Goal: Complete application form: Complete application form

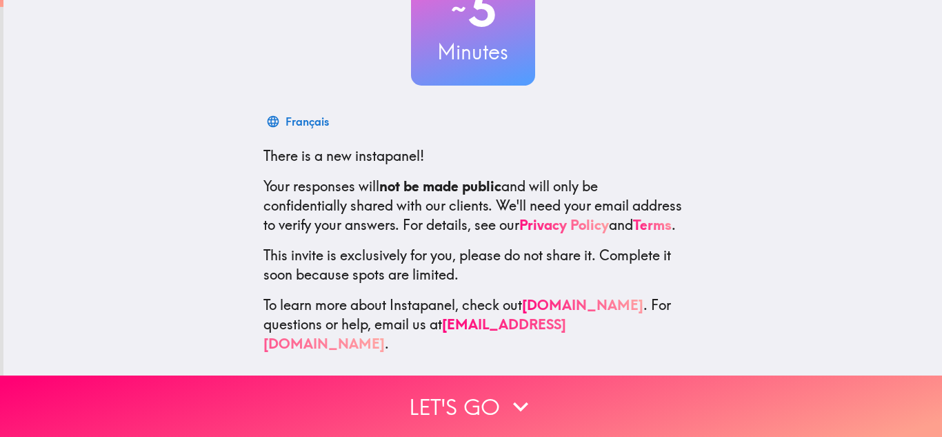
scroll to position [137, 0]
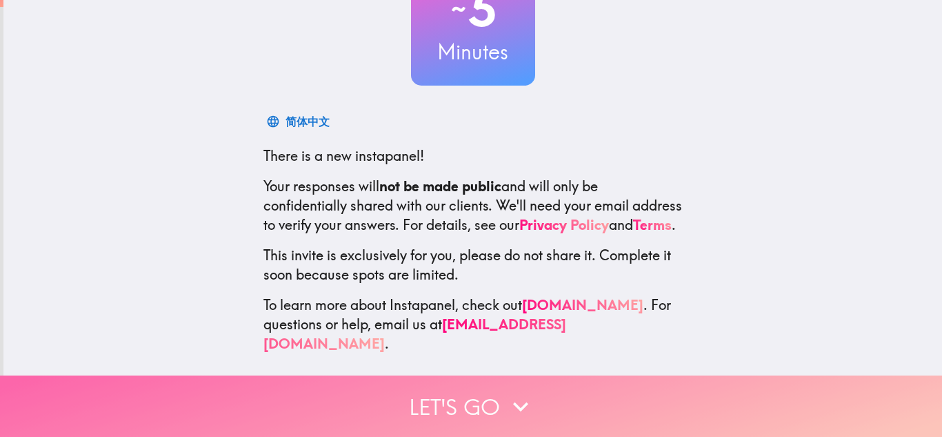
click at [450, 391] on button "Let's go" at bounding box center [471, 405] width 942 height 61
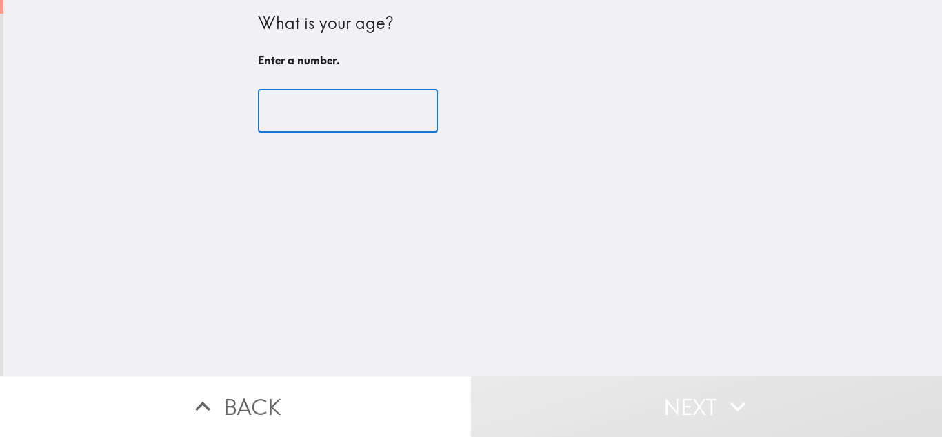
click at [304, 106] on input "number" at bounding box center [348, 111] width 180 height 43
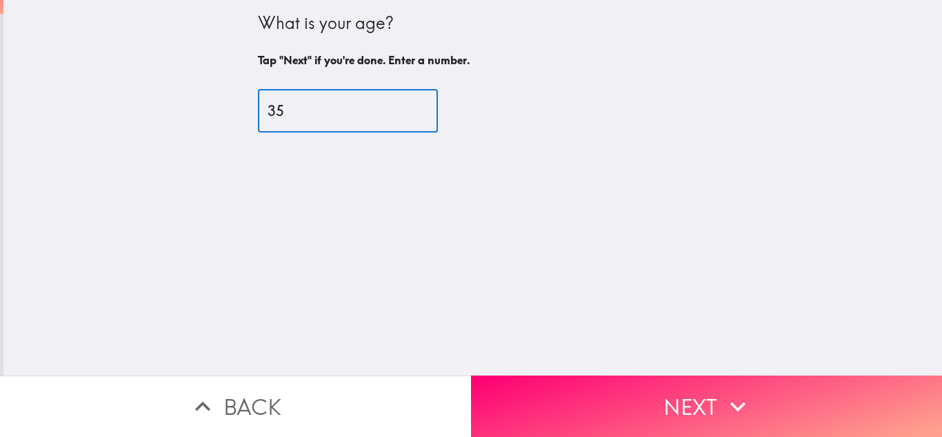
type input "35"
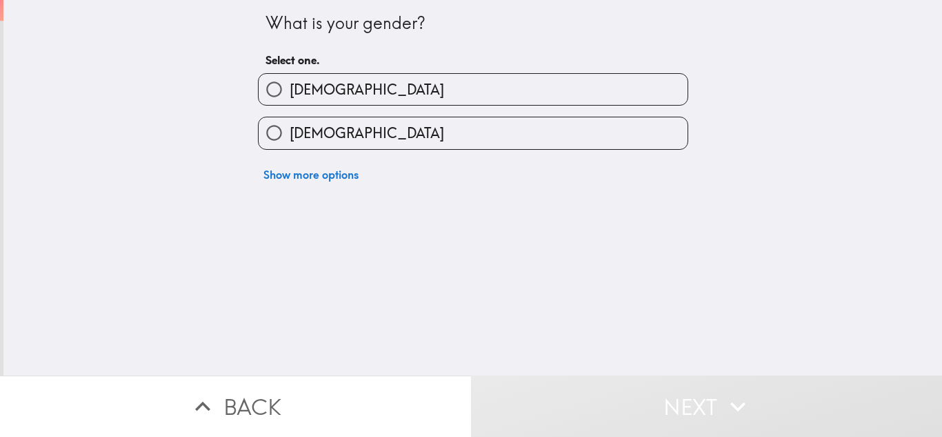
click at [265, 85] on input "[DEMOGRAPHIC_DATA]" at bounding box center [274, 89] width 31 height 31
radio input "true"
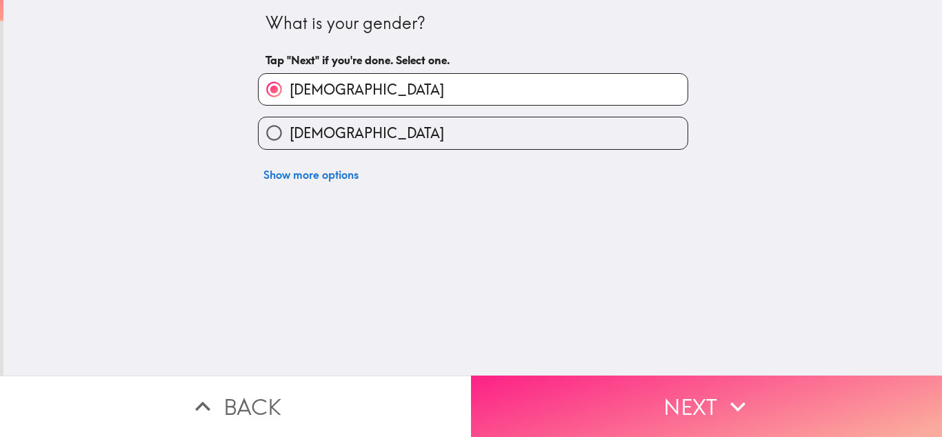
click at [556, 402] on button "Next" at bounding box center [706, 405] width 471 height 61
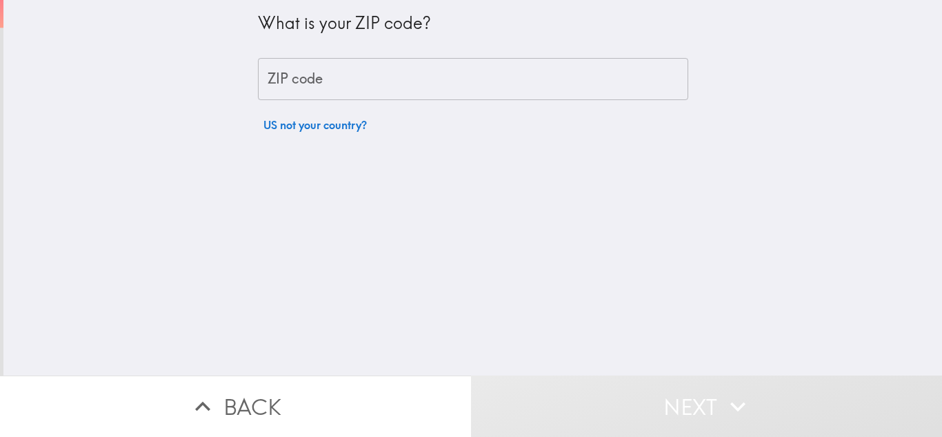
drag, startPoint x: 306, startPoint y: 59, endPoint x: 313, endPoint y: 103, distance: 44.8
click at [313, 103] on div "What is your ZIP code? ZIP code ZIP code US not your country?" at bounding box center [473, 69] width 430 height 139
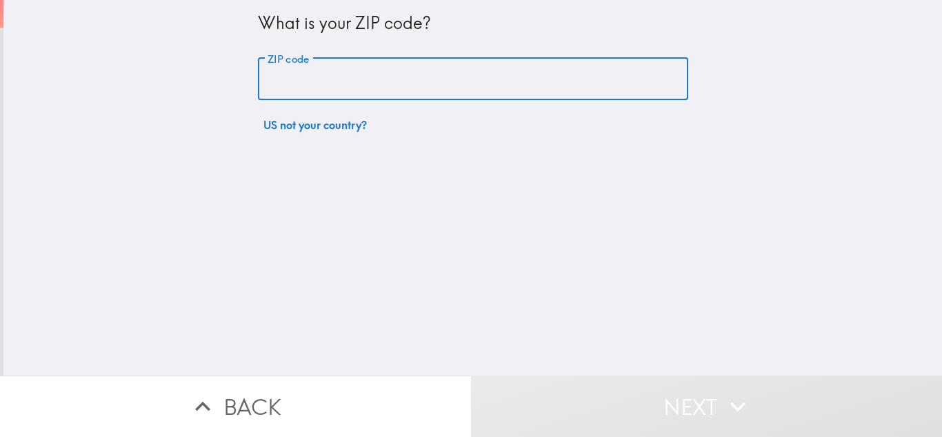
type input "42450"
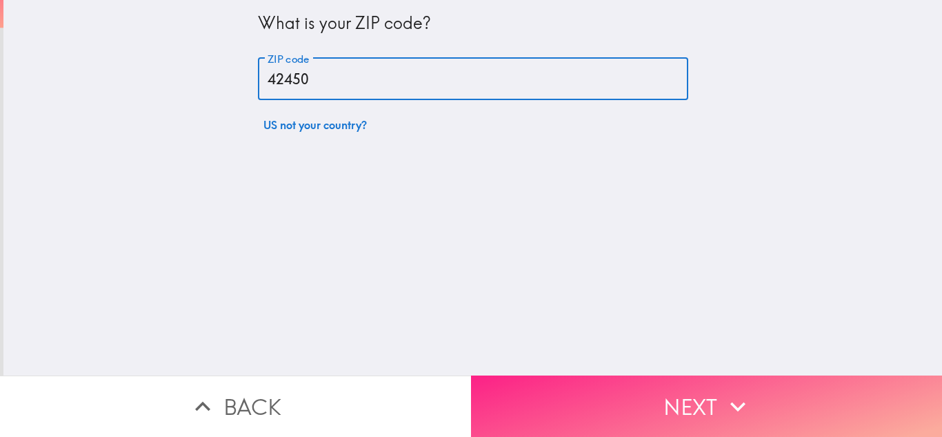
click at [582, 401] on button "Next" at bounding box center [706, 405] width 471 height 61
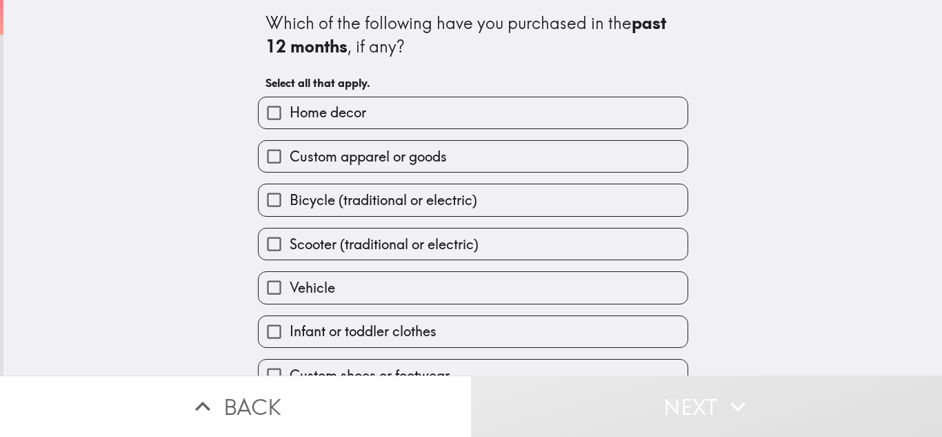
click at [337, 115] on span "Home decor" at bounding box center [328, 112] width 77 height 19
click at [290, 115] on input "Home decor" at bounding box center [274, 112] width 31 height 31
checkbox input "true"
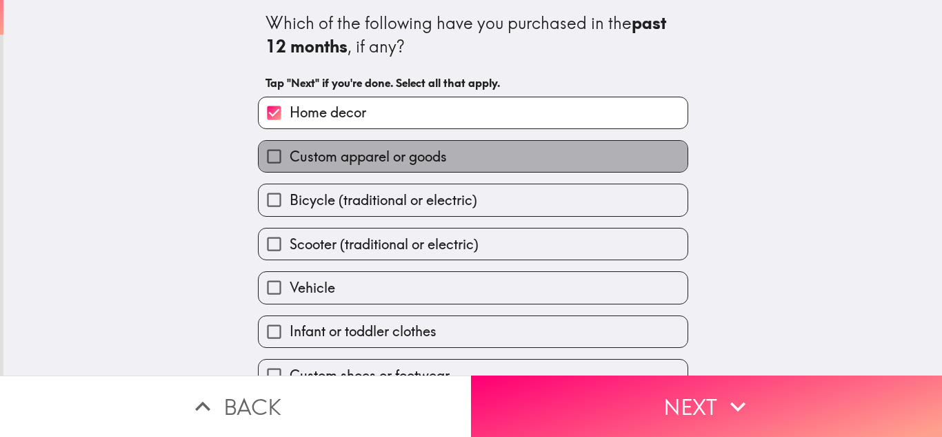
click at [339, 157] on span "Custom apparel or goods" at bounding box center [368, 156] width 157 height 19
click at [290, 157] on input "Custom apparel or goods" at bounding box center [274, 156] width 31 height 31
checkbox input "true"
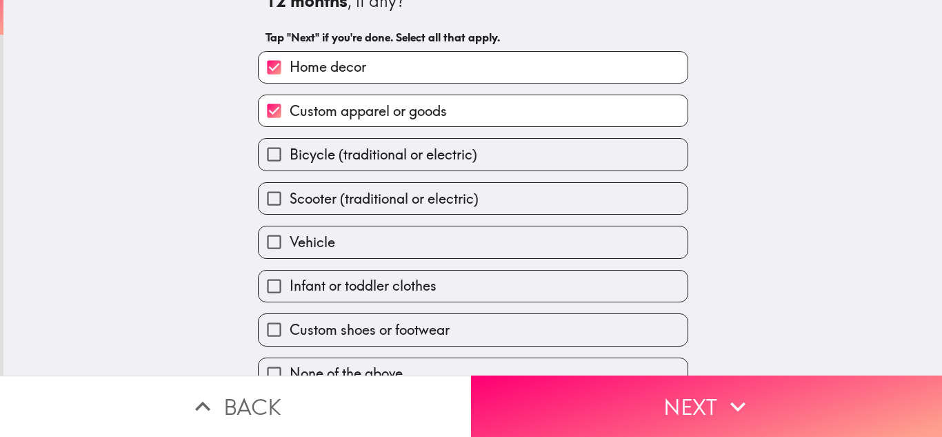
scroll to position [69, 0]
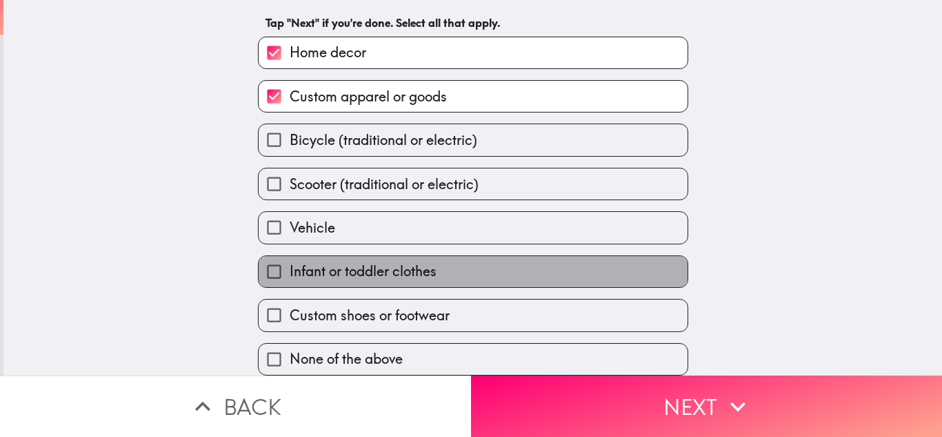
click at [341, 265] on span "Infant or toddler clothes" at bounding box center [363, 270] width 147 height 19
click at [290, 265] on input "Infant or toddler clothes" at bounding box center [274, 271] width 31 height 31
checkbox input "true"
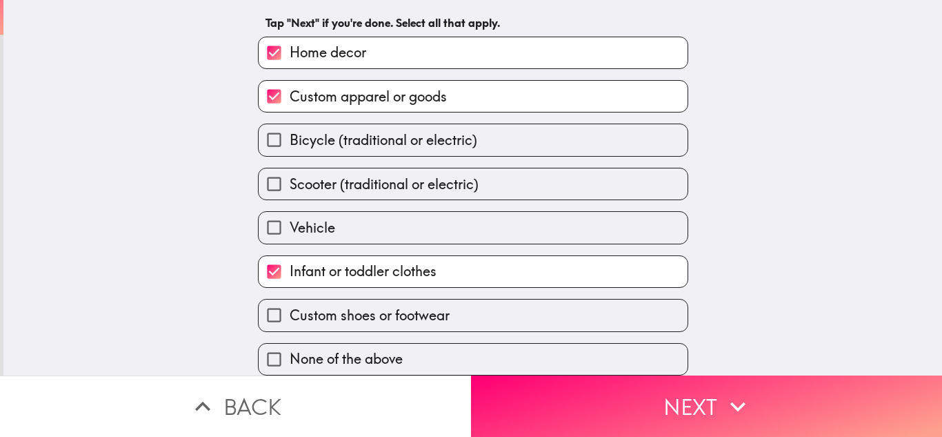
click at [342, 309] on span "Custom shoes or footwear" at bounding box center [370, 315] width 160 height 19
click at [290, 309] on input "Custom shoes or footwear" at bounding box center [274, 314] width 31 height 31
checkbox input "true"
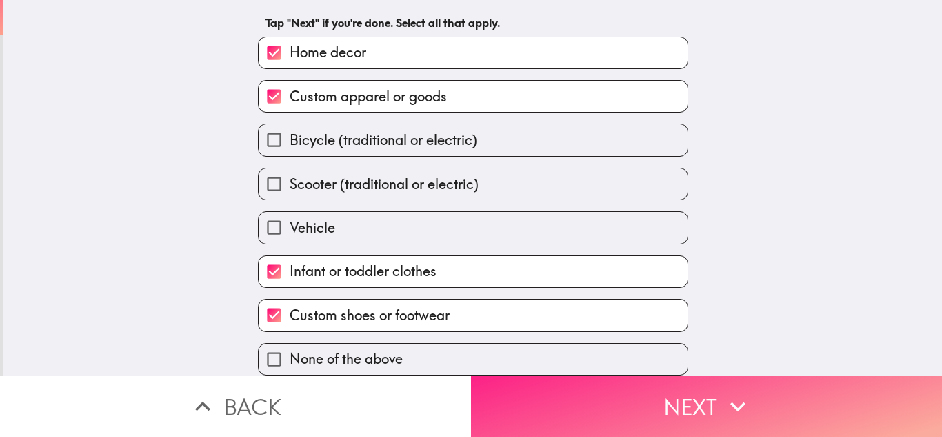
scroll to position [70, 0]
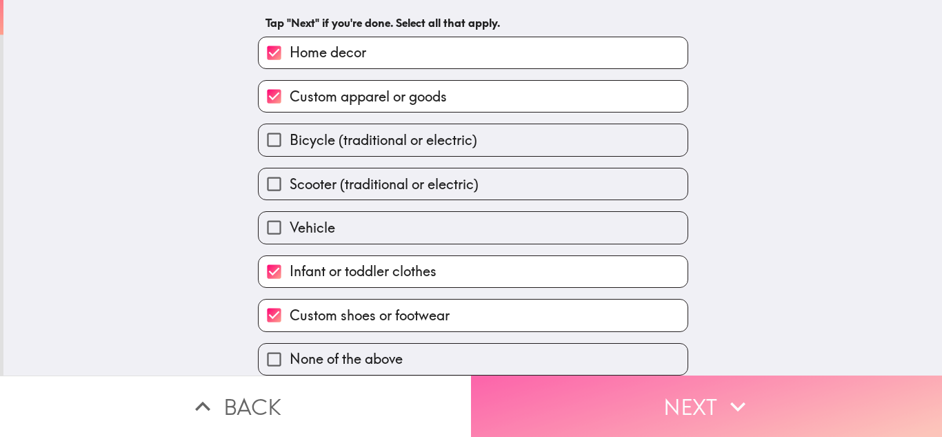
click at [734, 405] on icon "button" at bounding box center [738, 406] width 30 height 30
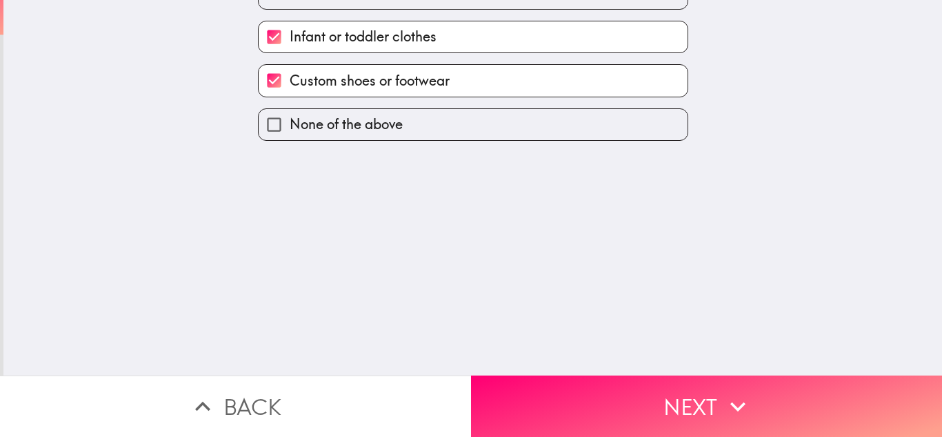
scroll to position [0, 0]
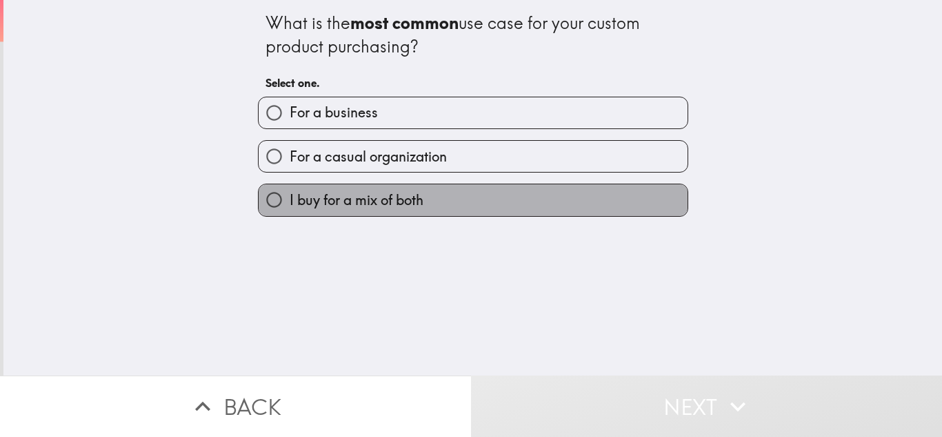
click at [342, 204] on span "I buy for a mix of both" at bounding box center [357, 199] width 134 height 19
click at [290, 204] on input "I buy for a mix of both" at bounding box center [274, 199] width 31 height 31
radio input "true"
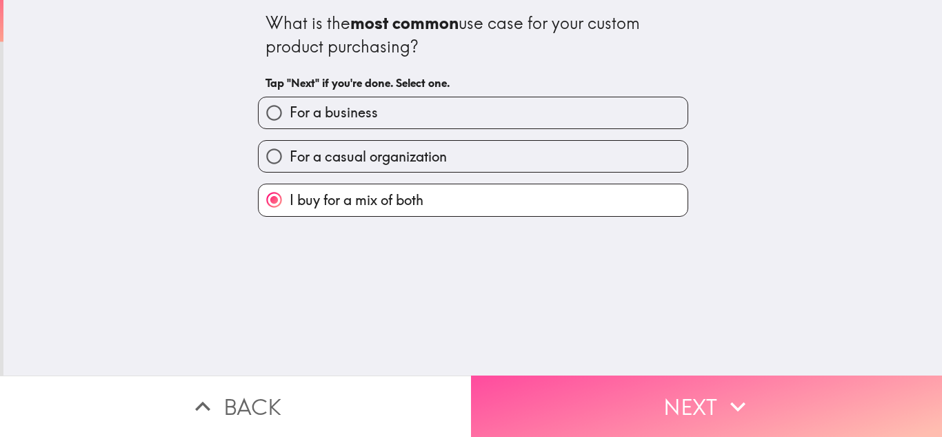
click at [590, 410] on button "Next" at bounding box center [706, 405] width 471 height 61
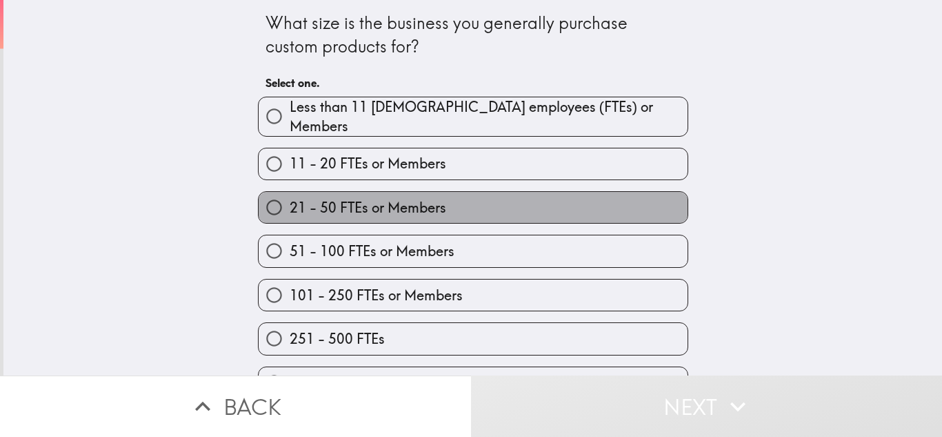
click at [355, 210] on span "21 - 50 FTEs or Members" at bounding box center [368, 207] width 157 height 19
click at [290, 210] on input "21 - 50 FTEs or Members" at bounding box center [274, 207] width 31 height 31
radio input "true"
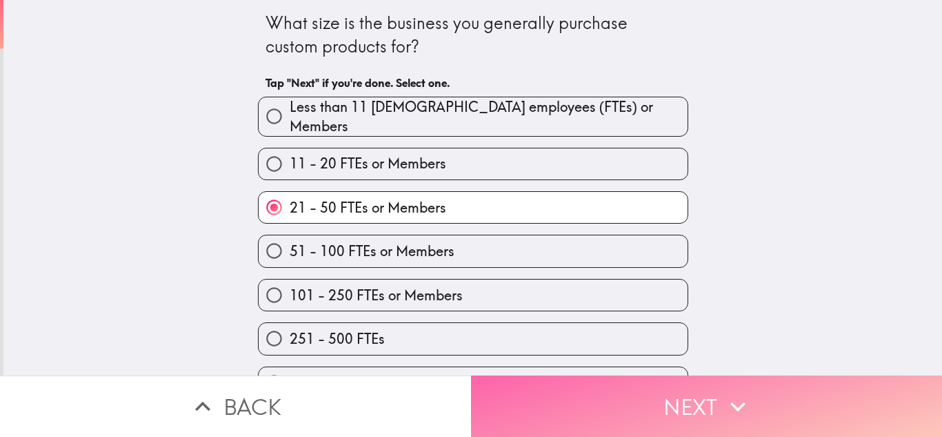
click at [693, 394] on button "Next" at bounding box center [706, 405] width 471 height 61
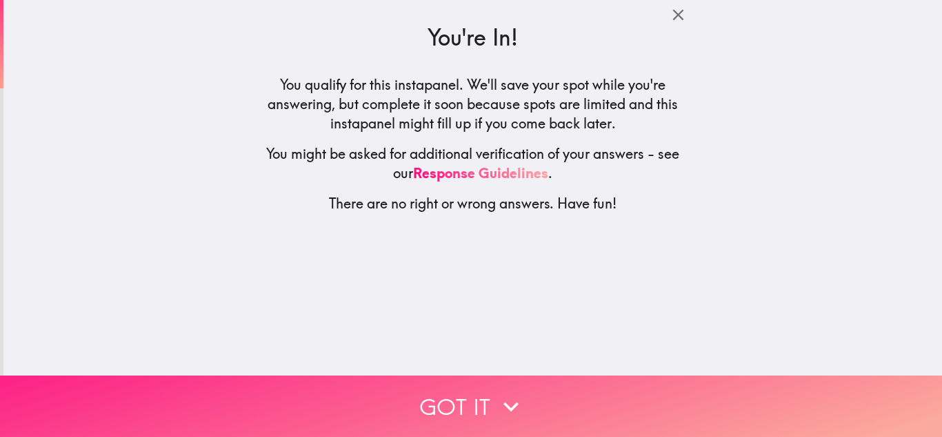
click at [499, 400] on icon "button" at bounding box center [511, 406] width 30 height 30
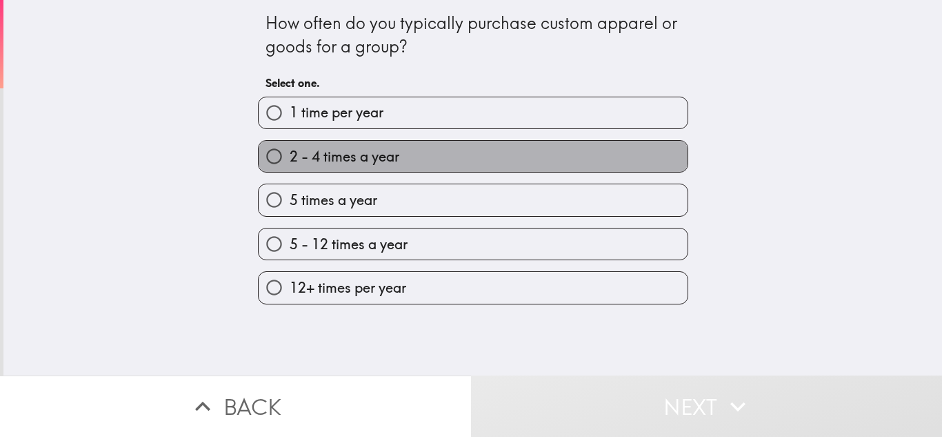
click at [326, 159] on span "2 - 4 times a year" at bounding box center [345, 156] width 110 height 19
click at [290, 159] on input "2 - 4 times a year" at bounding box center [274, 156] width 31 height 31
radio input "true"
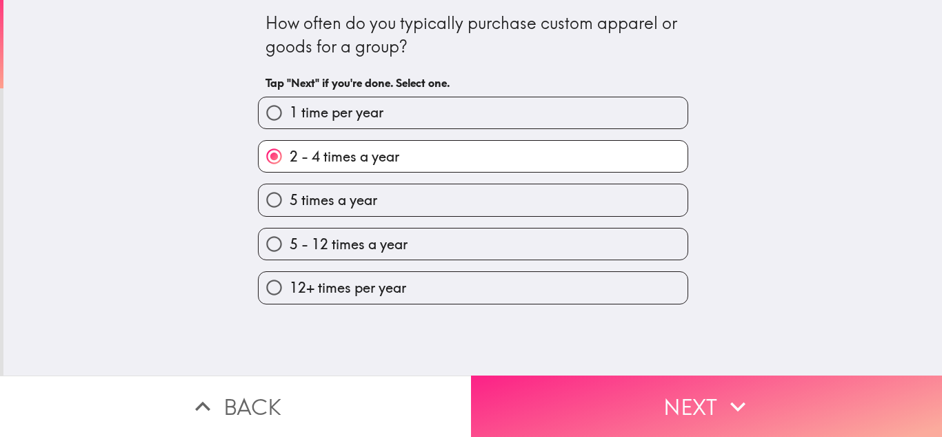
click at [581, 412] on button "Next" at bounding box center [706, 405] width 471 height 61
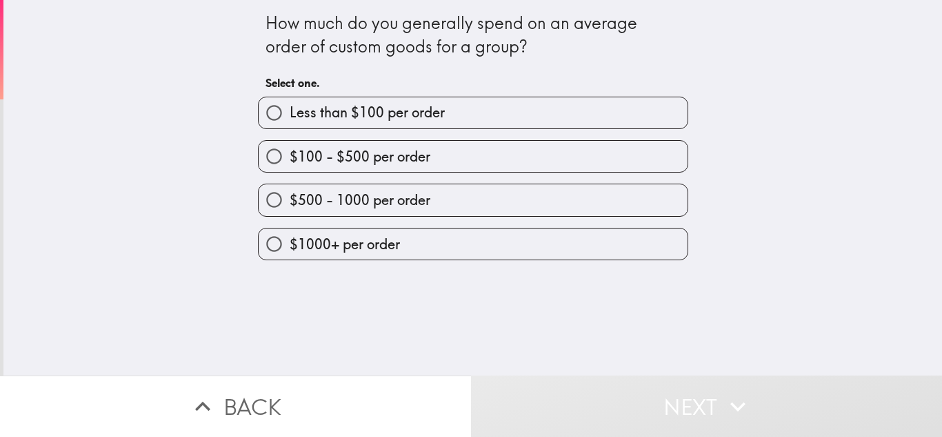
click at [297, 145] on label "$100 - $500 per order" at bounding box center [473, 156] width 429 height 31
click at [290, 145] on input "$100 - $500 per order" at bounding box center [274, 156] width 31 height 31
radio input "true"
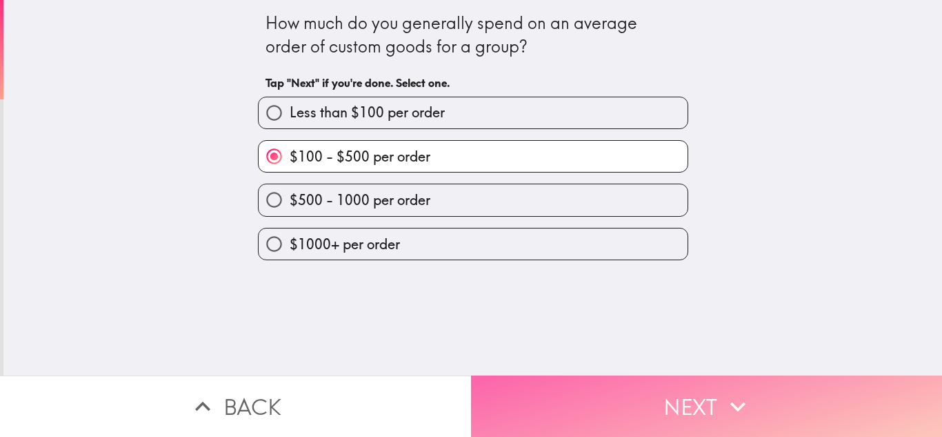
click at [695, 413] on button "Next" at bounding box center [706, 405] width 471 height 61
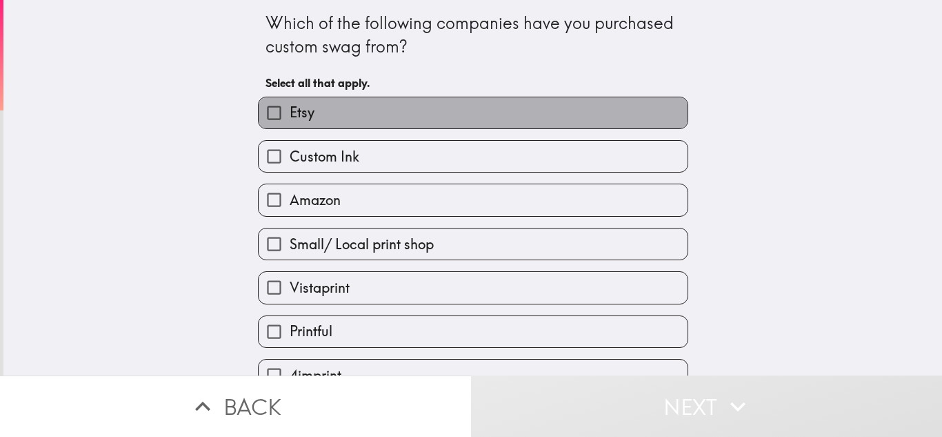
click at [347, 119] on label "Etsy" at bounding box center [473, 112] width 429 height 31
click at [290, 119] on input "Etsy" at bounding box center [274, 112] width 31 height 31
checkbox input "true"
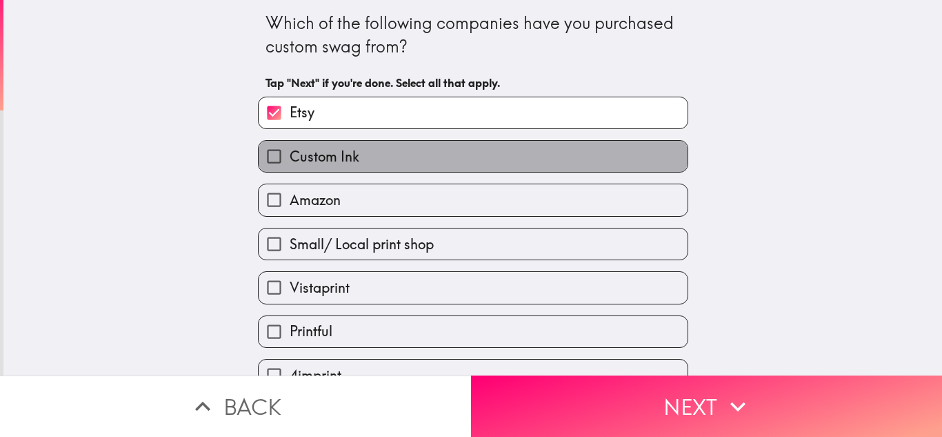
click at [347, 155] on span "Custom Ink" at bounding box center [325, 156] width 70 height 19
click at [290, 155] on input "Custom Ink" at bounding box center [274, 156] width 31 height 31
checkbox input "true"
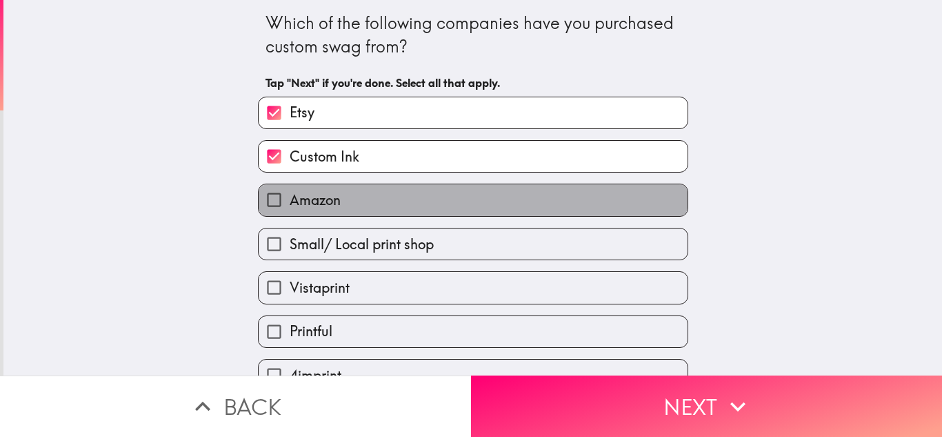
click at [350, 202] on label "Amazon" at bounding box center [473, 199] width 429 height 31
click at [290, 202] on input "Amazon" at bounding box center [274, 199] width 31 height 31
checkbox input "true"
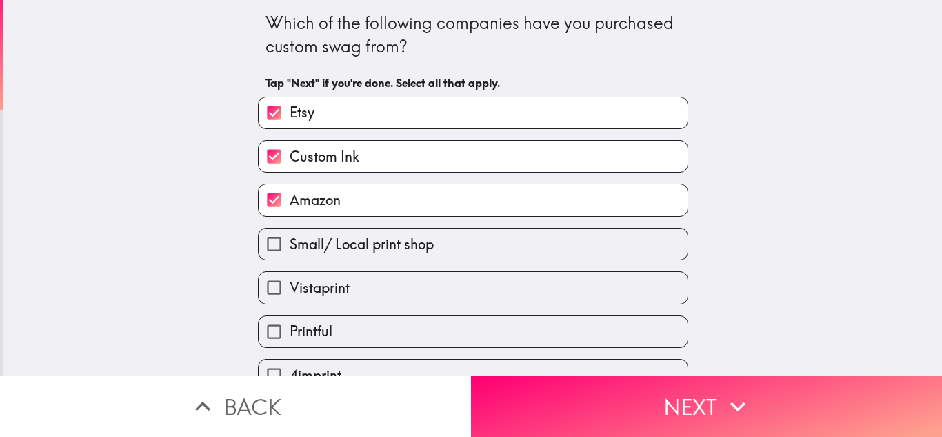
click at [390, 284] on label "Vistaprint" at bounding box center [473, 287] width 429 height 31
click at [290, 284] on input "Vistaprint" at bounding box center [274, 287] width 31 height 31
checkbox input "true"
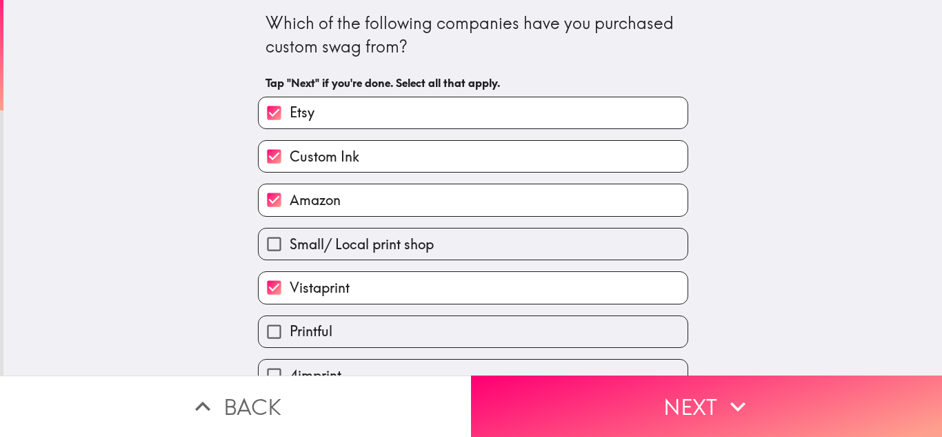
scroll to position [70, 0]
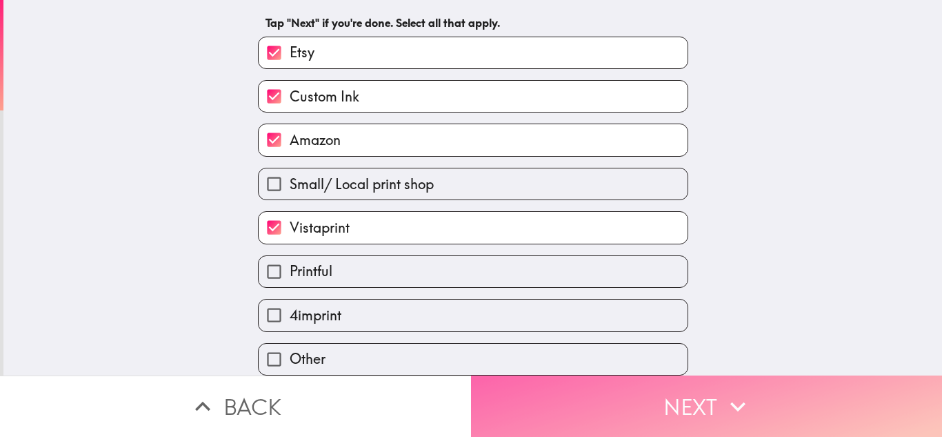
click at [556, 392] on button "Next" at bounding box center [706, 405] width 471 height 61
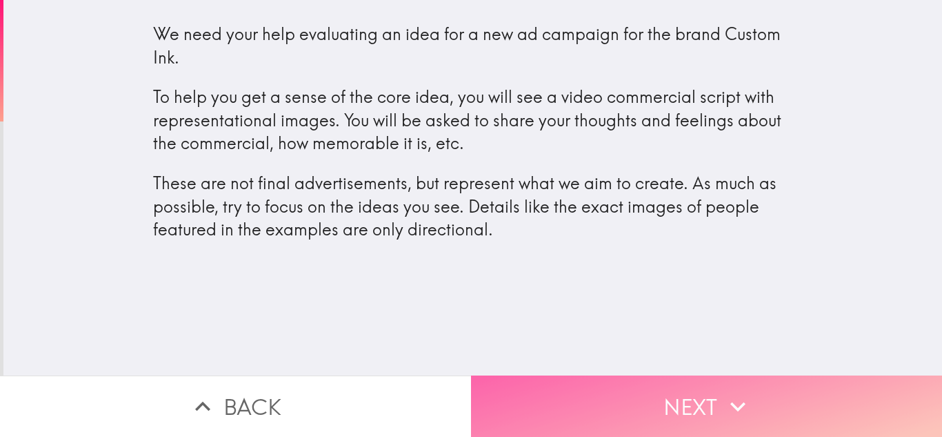
click at [655, 382] on button "Next" at bounding box center [706, 405] width 471 height 61
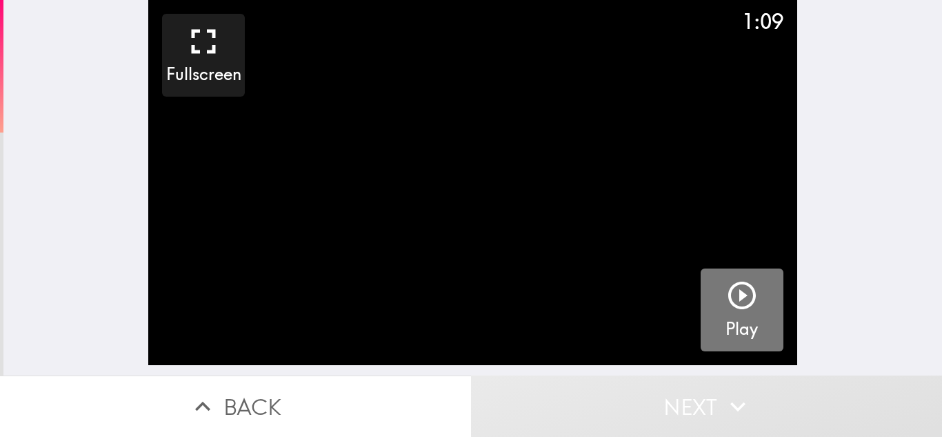
click at [732, 314] on div "button" at bounding box center [742, 298] width 33 height 39
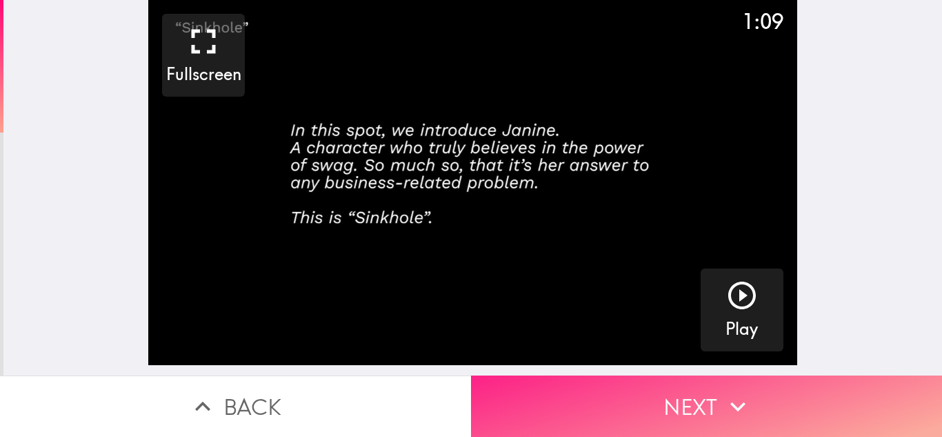
click at [600, 375] on button "Next" at bounding box center [706, 405] width 471 height 61
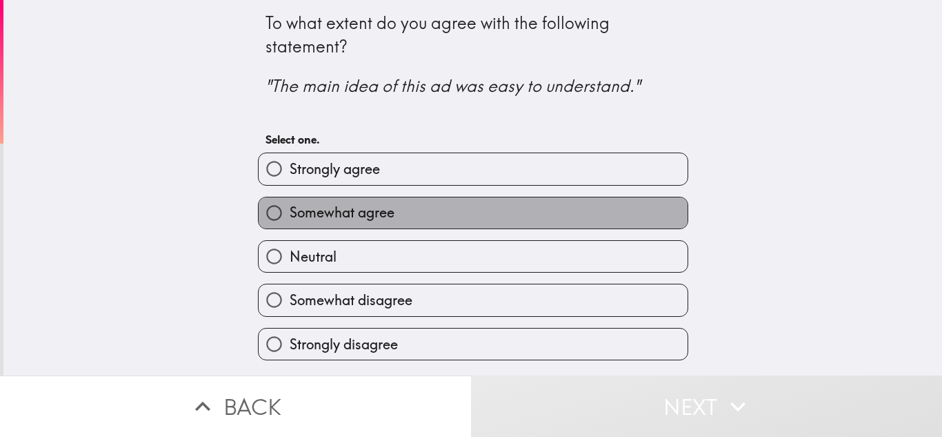
click at [401, 209] on label "Somewhat agree" at bounding box center [473, 212] width 429 height 31
click at [290, 209] on input "Somewhat agree" at bounding box center [274, 212] width 31 height 31
radio input "true"
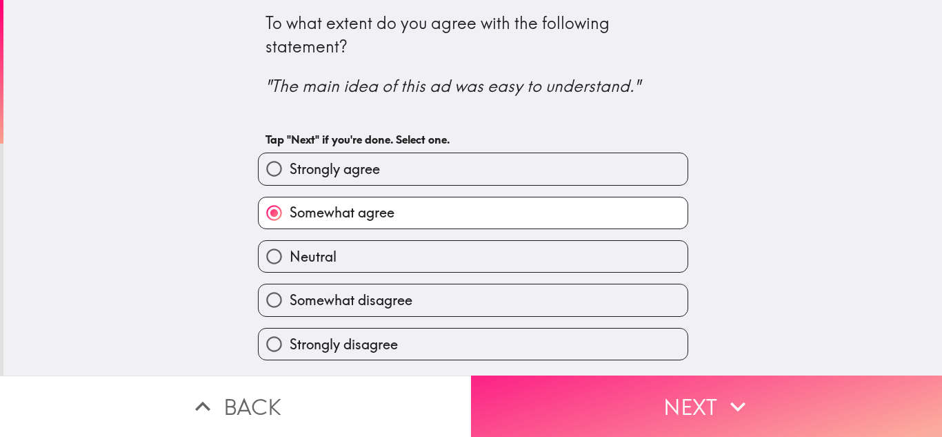
click at [682, 407] on button "Next" at bounding box center [706, 405] width 471 height 61
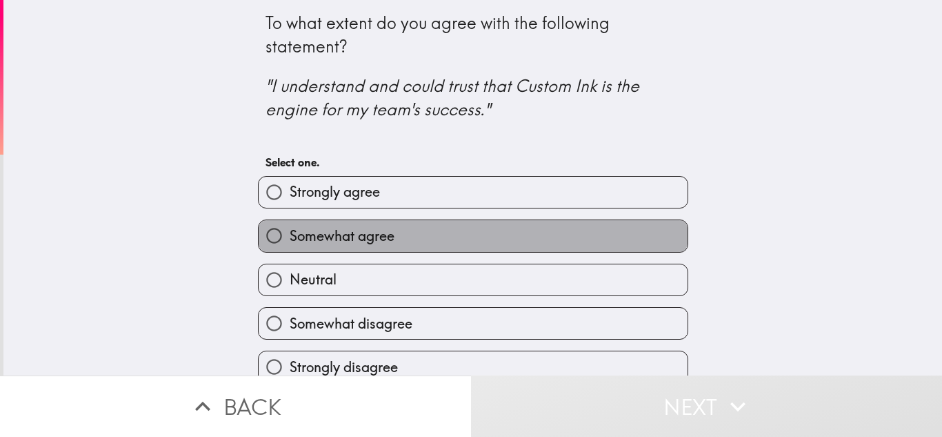
click at [373, 227] on span "Somewhat agree" at bounding box center [342, 235] width 105 height 19
click at [290, 227] on input "Somewhat agree" at bounding box center [274, 235] width 31 height 31
radio input "true"
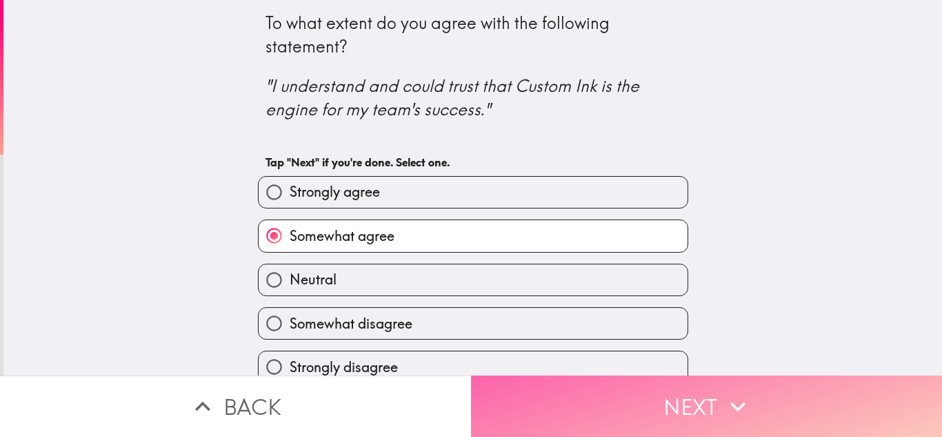
click at [660, 380] on button "Next" at bounding box center [706, 405] width 471 height 61
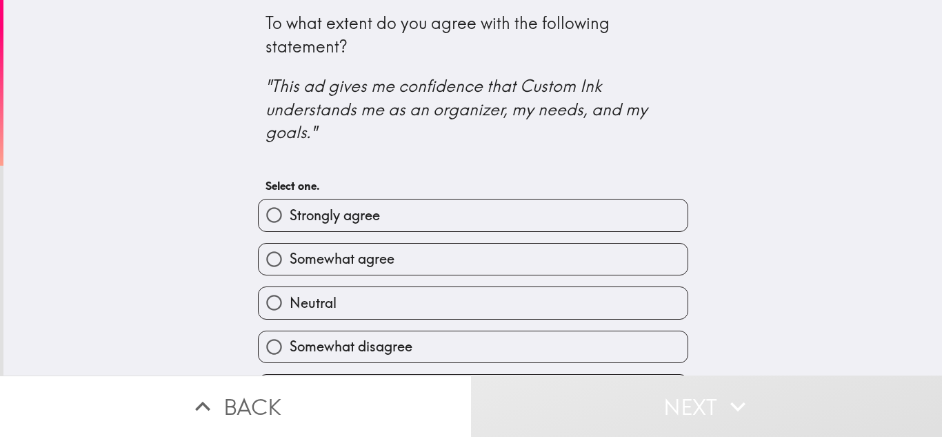
click at [412, 221] on label "Strongly agree" at bounding box center [473, 214] width 429 height 31
click at [290, 221] on input "Strongly agree" at bounding box center [274, 214] width 31 height 31
radio input "true"
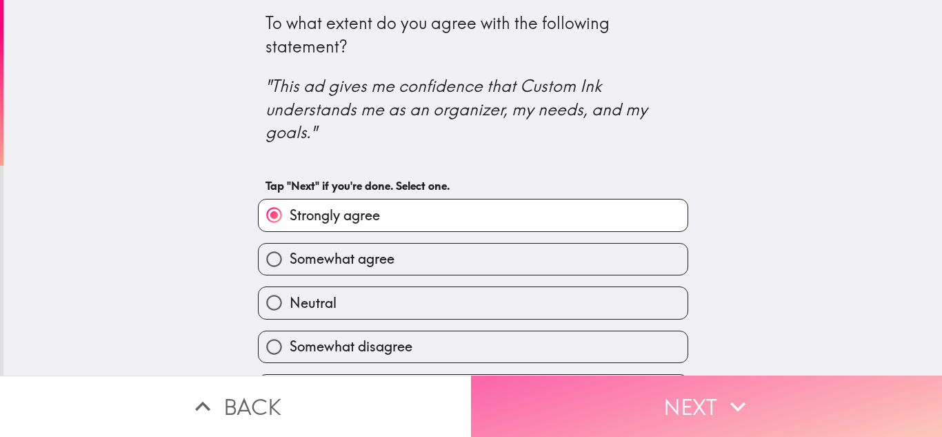
click at [579, 408] on button "Next" at bounding box center [706, 405] width 471 height 61
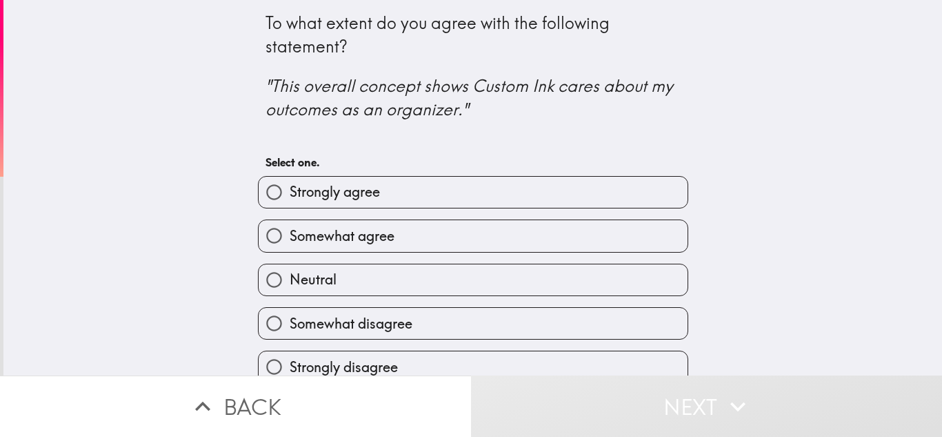
click at [371, 206] on label "Strongly agree" at bounding box center [473, 192] width 429 height 31
click at [290, 206] on input "Strongly agree" at bounding box center [274, 192] width 31 height 31
radio input "true"
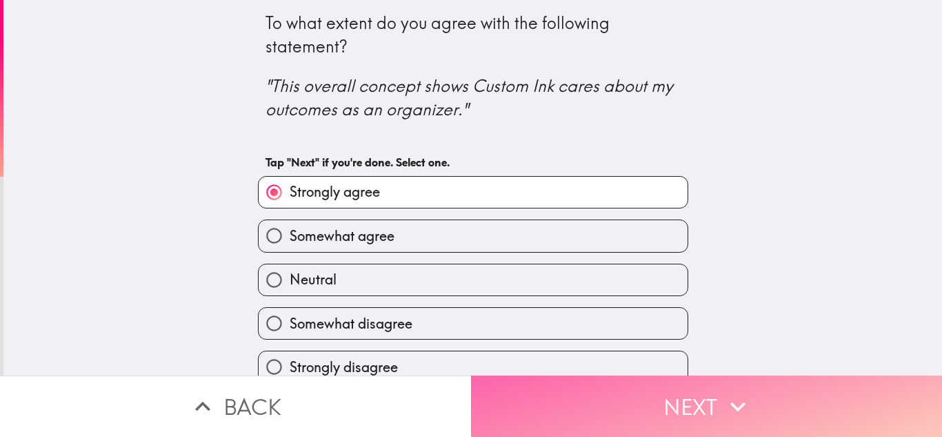
click at [629, 413] on button "Next" at bounding box center [706, 405] width 471 height 61
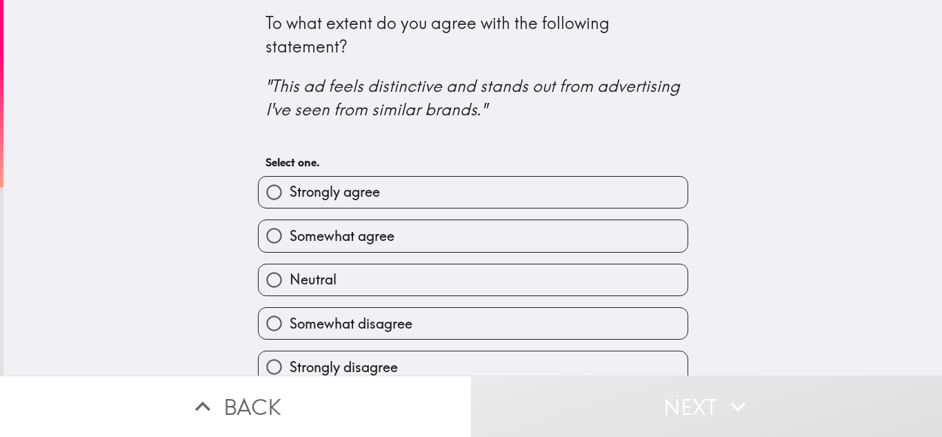
click at [296, 223] on label "Somewhat agree" at bounding box center [473, 235] width 429 height 31
click at [290, 223] on input "Somewhat agree" at bounding box center [274, 235] width 31 height 31
radio input "true"
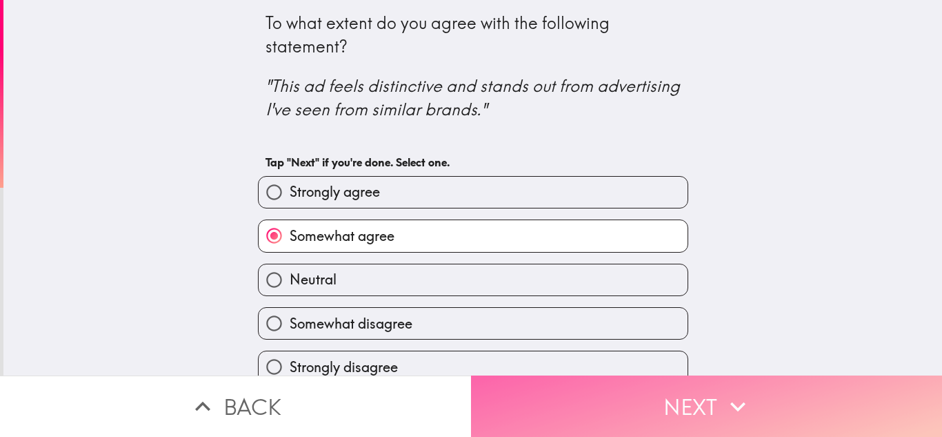
click at [692, 381] on button "Next" at bounding box center [706, 405] width 471 height 61
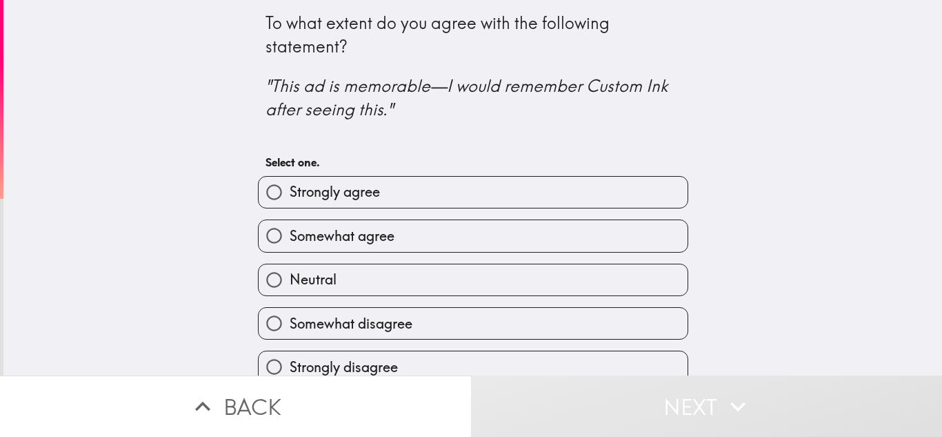
click at [329, 192] on span "Strongly agree" at bounding box center [335, 191] width 90 height 19
click at [290, 192] on input "Strongly agree" at bounding box center [274, 192] width 31 height 31
radio input "true"
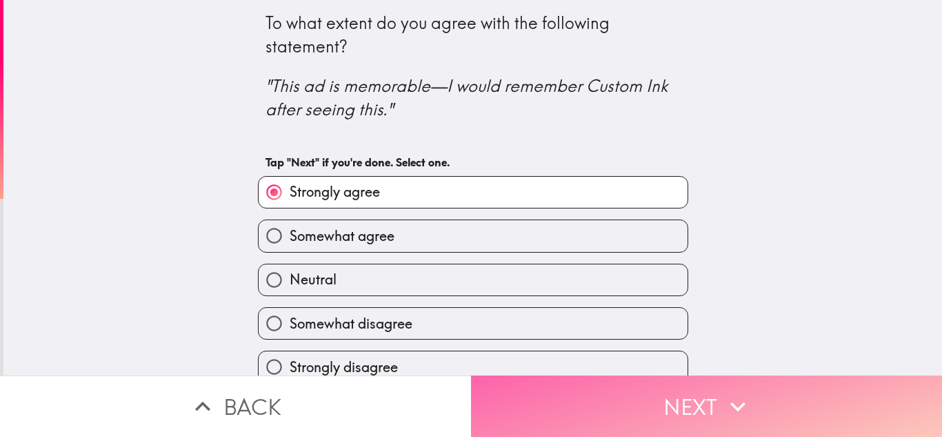
click at [735, 379] on button "Next" at bounding box center [706, 405] width 471 height 61
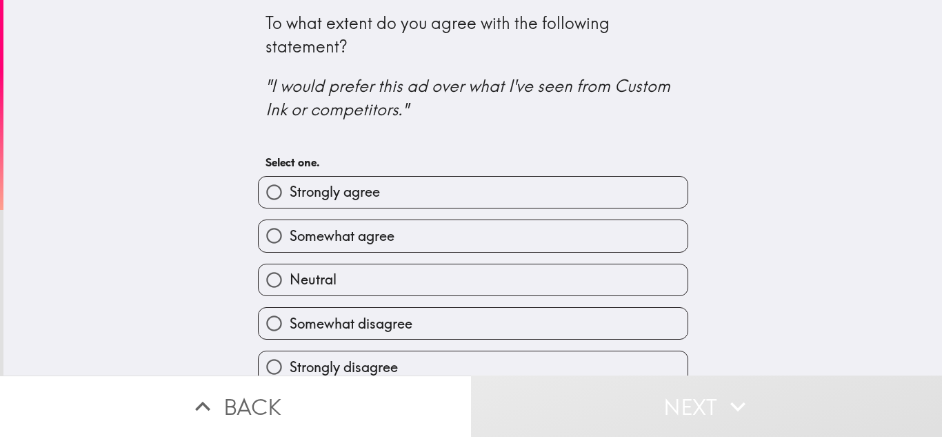
click at [393, 250] on label "Somewhat agree" at bounding box center [473, 235] width 429 height 31
click at [290, 250] on input "Somewhat agree" at bounding box center [274, 235] width 31 height 31
radio input "true"
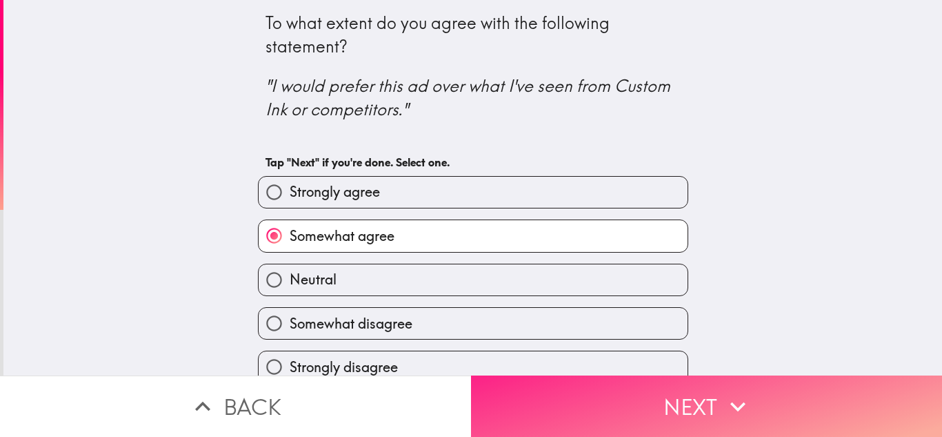
click at [675, 403] on button "Next" at bounding box center [706, 405] width 471 height 61
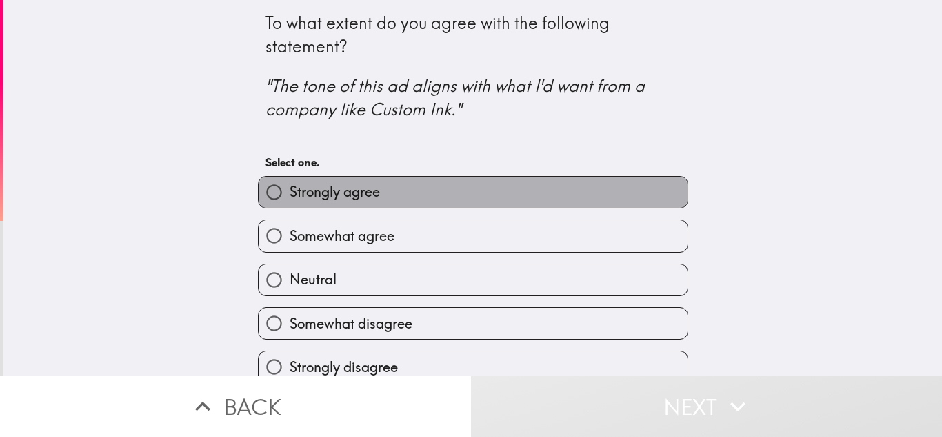
click at [396, 190] on label "Strongly agree" at bounding box center [473, 192] width 429 height 31
click at [290, 190] on input "Strongly agree" at bounding box center [274, 192] width 31 height 31
radio input "true"
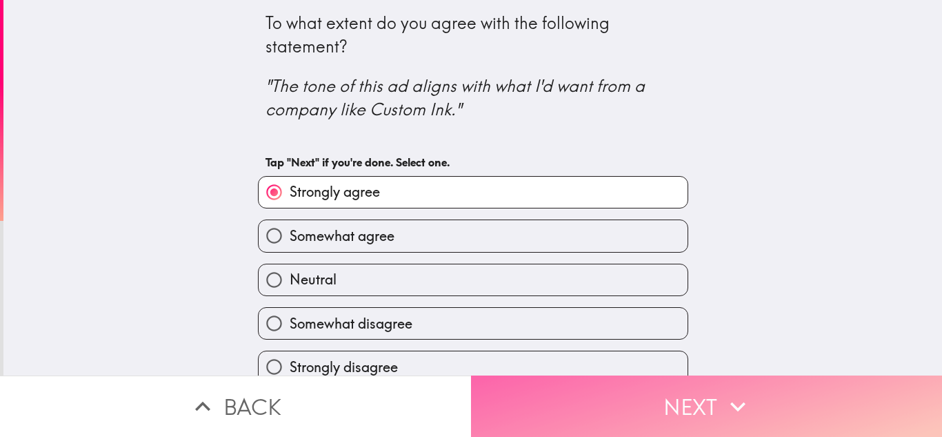
click at [631, 425] on button "Next" at bounding box center [706, 405] width 471 height 61
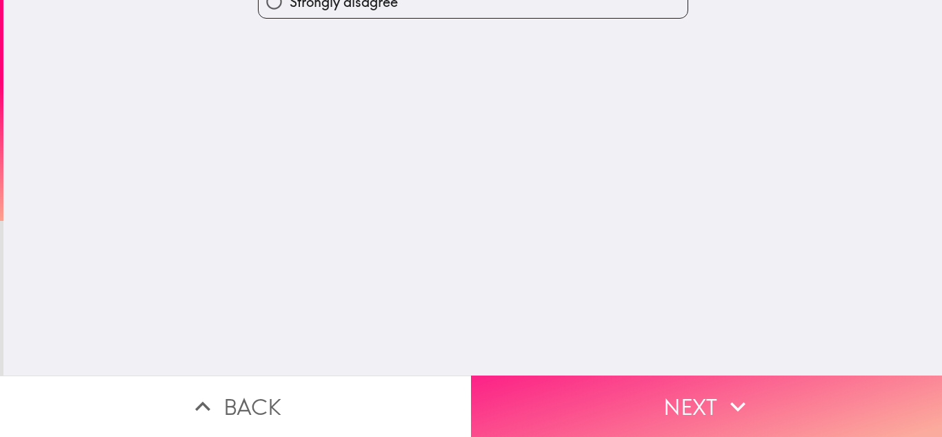
click at [637, 386] on button "Next" at bounding box center [706, 405] width 471 height 61
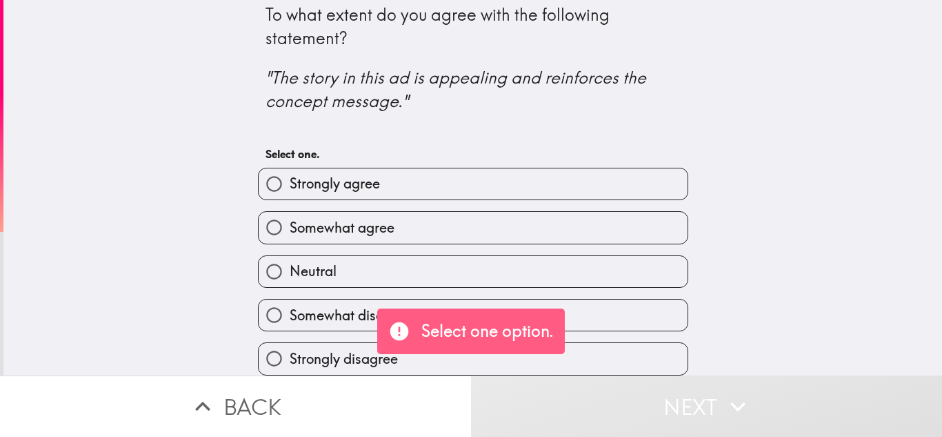
scroll to position [19, 0]
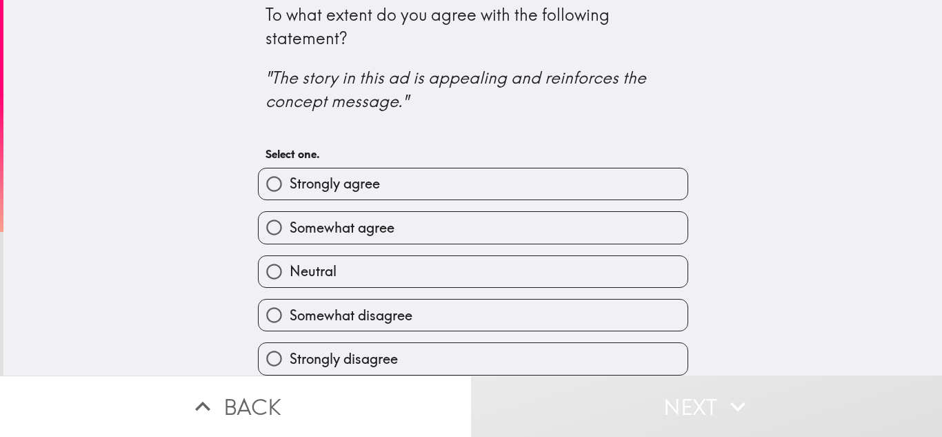
click at [398, 223] on label "Somewhat agree" at bounding box center [473, 227] width 429 height 31
click at [290, 223] on input "Somewhat agree" at bounding box center [274, 227] width 31 height 31
radio input "true"
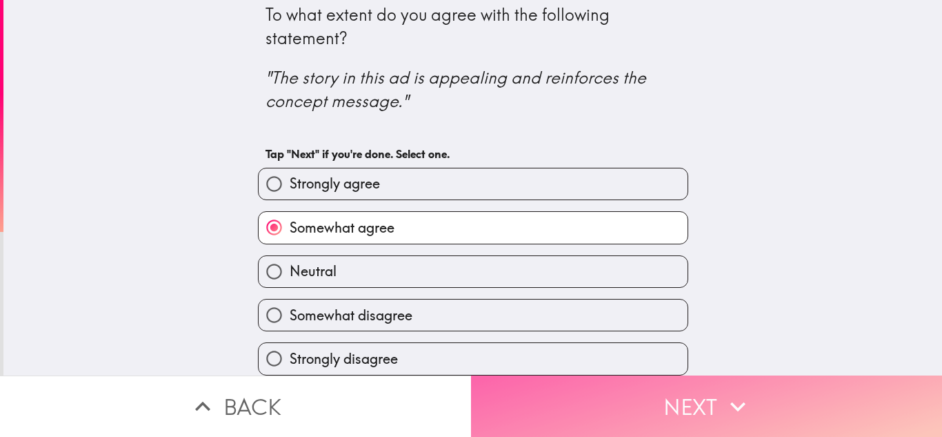
click at [543, 395] on button "Next" at bounding box center [706, 405] width 471 height 61
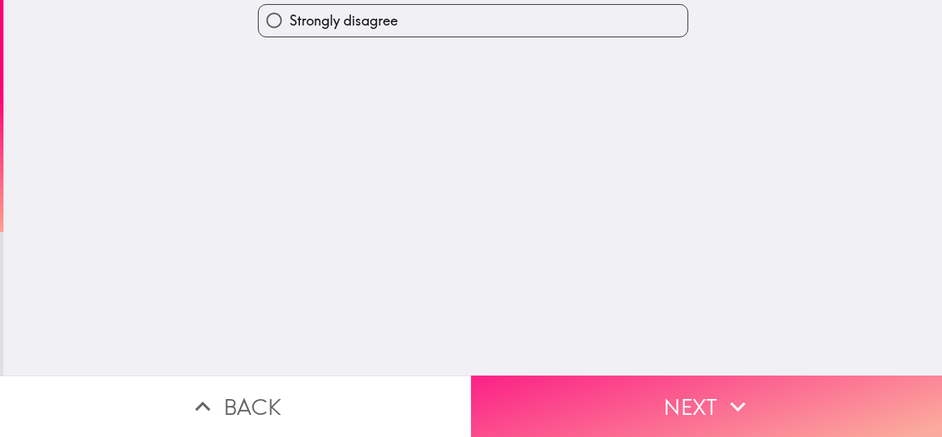
scroll to position [0, 0]
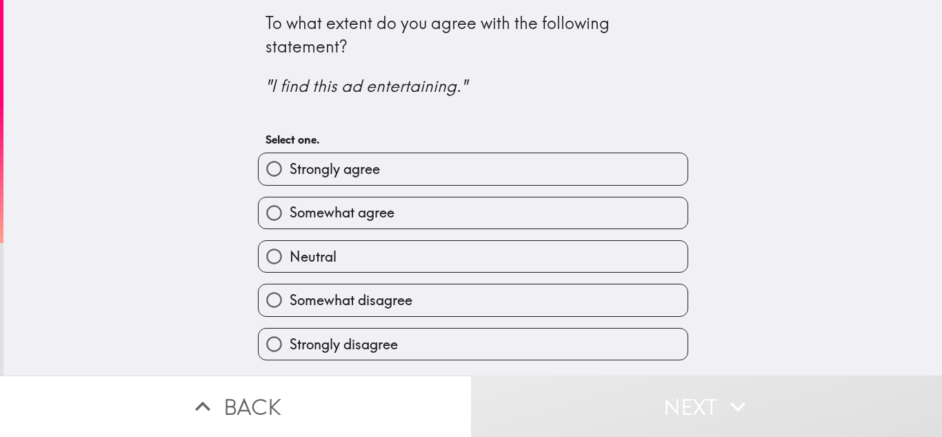
drag, startPoint x: 361, startPoint y: 148, endPoint x: 373, endPoint y: 172, distance: 26.8
click at [371, 170] on div "Strongly agree" at bounding box center [467, 162] width 441 height 43
click at [374, 176] on label "Strongly agree" at bounding box center [473, 168] width 429 height 31
click at [290, 176] on input "Strongly agree" at bounding box center [274, 168] width 31 height 31
radio input "true"
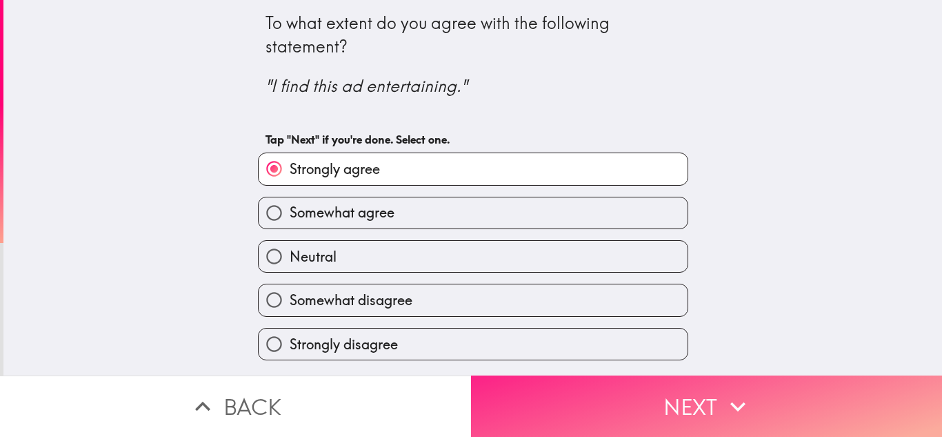
click at [623, 400] on button "Next" at bounding box center [706, 405] width 471 height 61
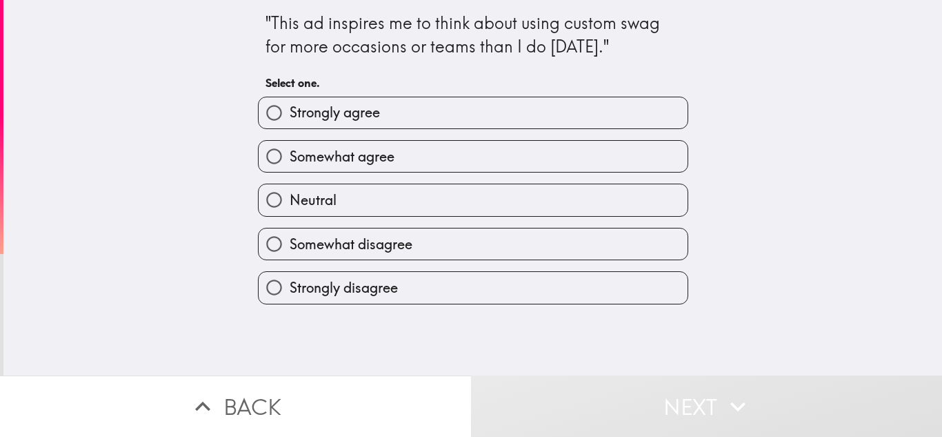
click at [319, 108] on span "Strongly agree" at bounding box center [335, 112] width 90 height 19
click at [290, 108] on input "Strongly agree" at bounding box center [274, 112] width 31 height 31
radio input "true"
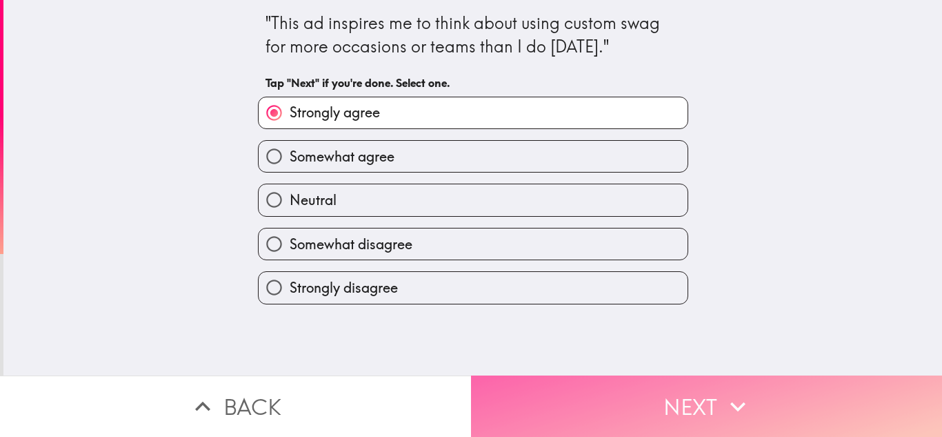
click at [568, 389] on button "Next" at bounding box center [706, 405] width 471 height 61
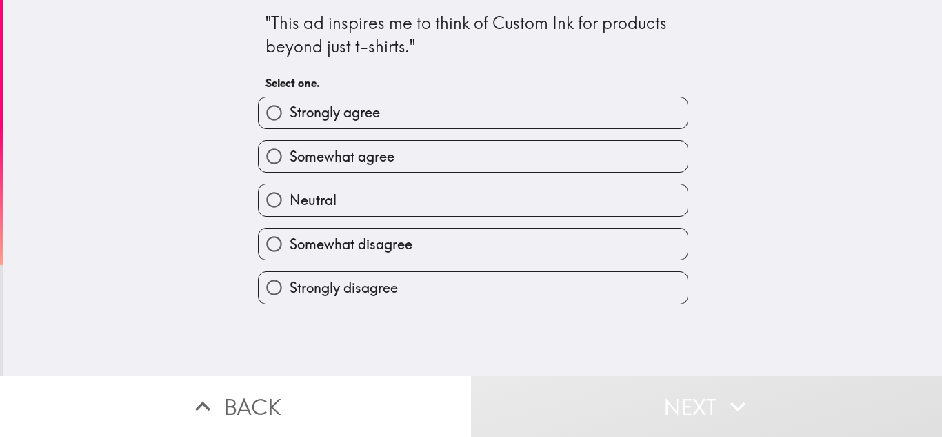
click at [399, 103] on label "Strongly agree" at bounding box center [473, 112] width 429 height 31
click at [290, 103] on input "Strongly agree" at bounding box center [274, 112] width 31 height 31
radio input "true"
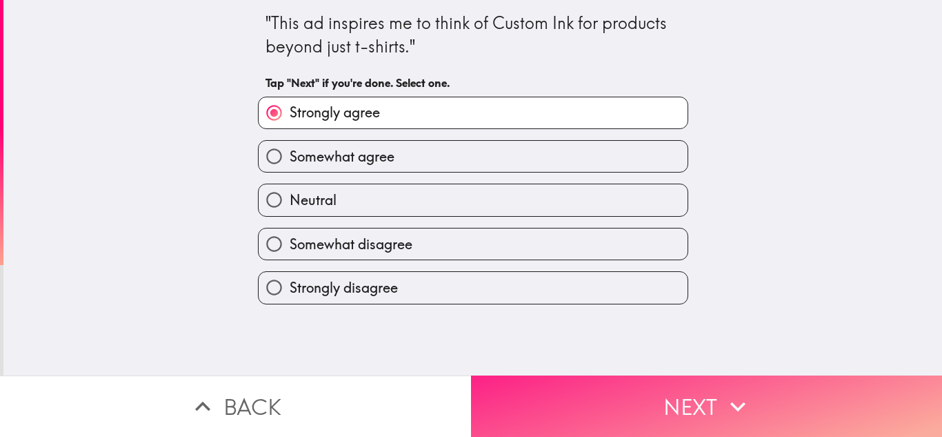
click at [608, 408] on button "Next" at bounding box center [706, 405] width 471 height 61
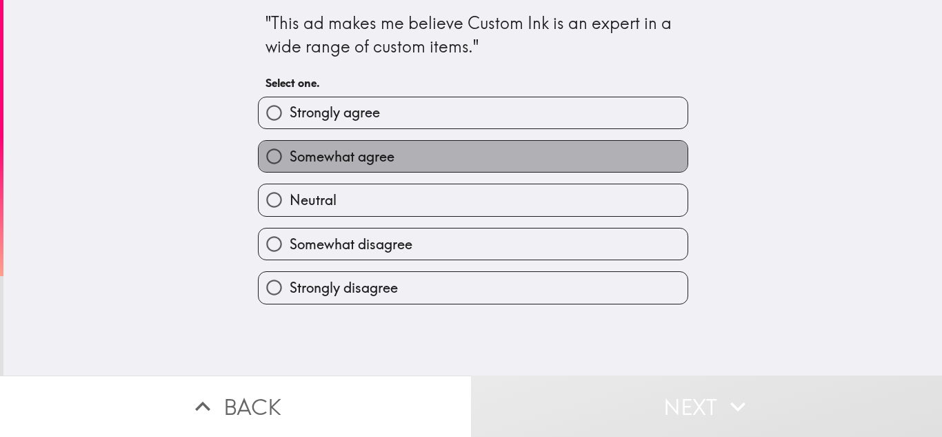
click at [417, 166] on label "Somewhat agree" at bounding box center [473, 156] width 429 height 31
click at [290, 166] on input "Somewhat agree" at bounding box center [274, 156] width 31 height 31
radio input "true"
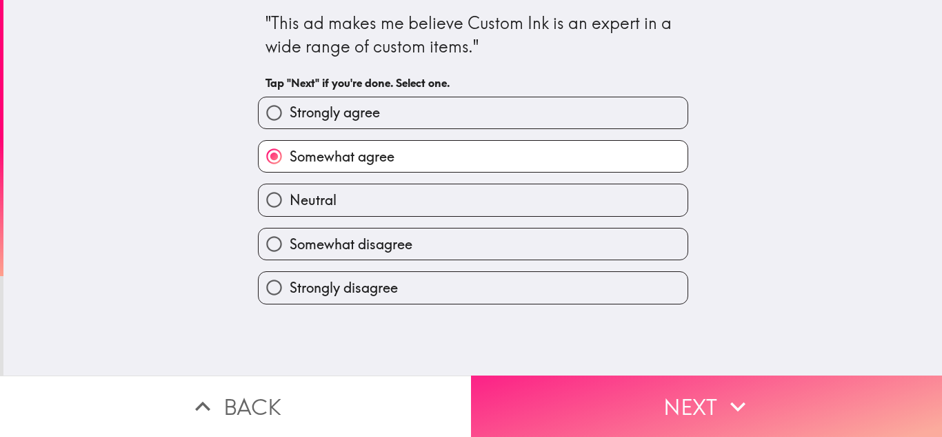
click at [586, 382] on button "Next" at bounding box center [706, 405] width 471 height 61
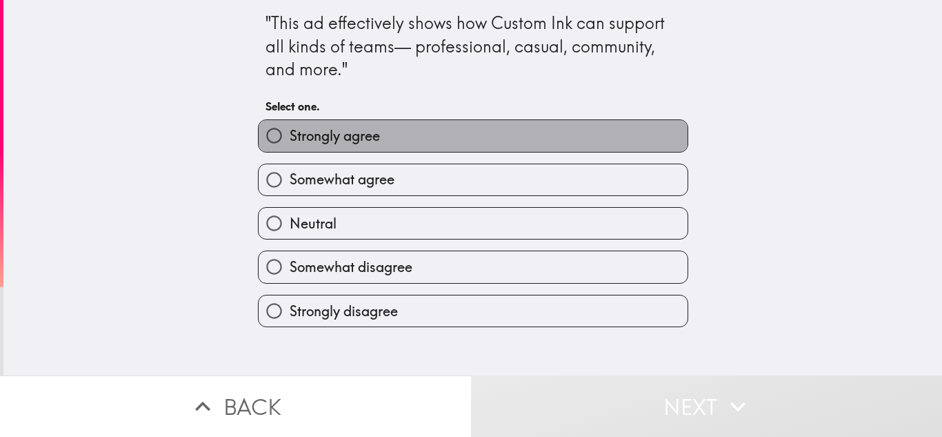
click at [350, 148] on label "Strongly agree" at bounding box center [473, 135] width 429 height 31
click at [290, 148] on input "Strongly agree" at bounding box center [274, 135] width 31 height 31
radio input "true"
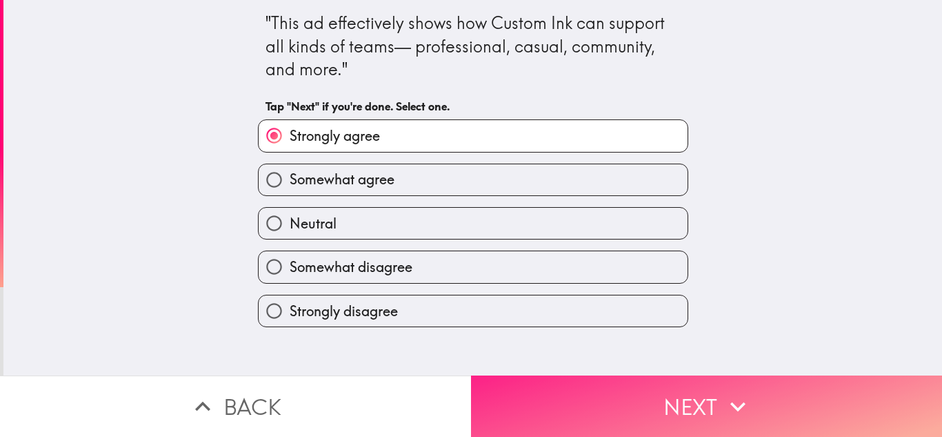
drag, startPoint x: 565, startPoint y: 361, endPoint x: 566, endPoint y: 371, distance: 10.4
click at [566, 370] on div ""This ad effectively shows how Custom Ink can support all kinds of teams— profe…" at bounding box center [471, 218] width 942 height 437
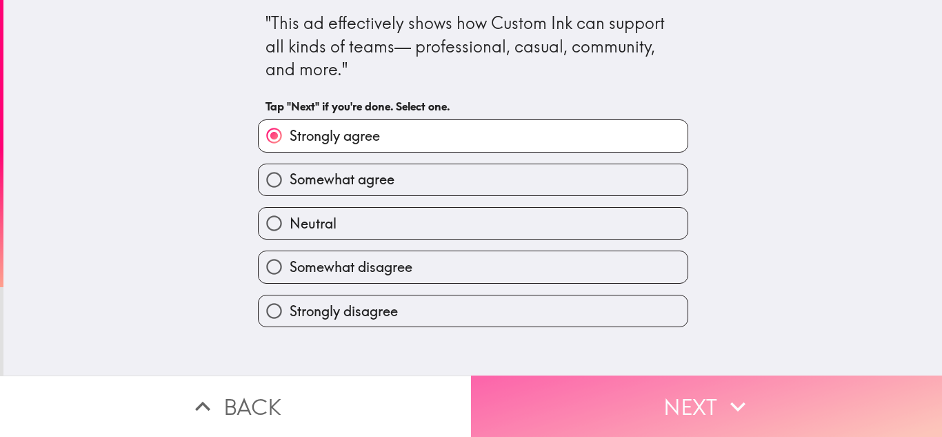
click at [571, 375] on button "Next" at bounding box center [706, 405] width 471 height 61
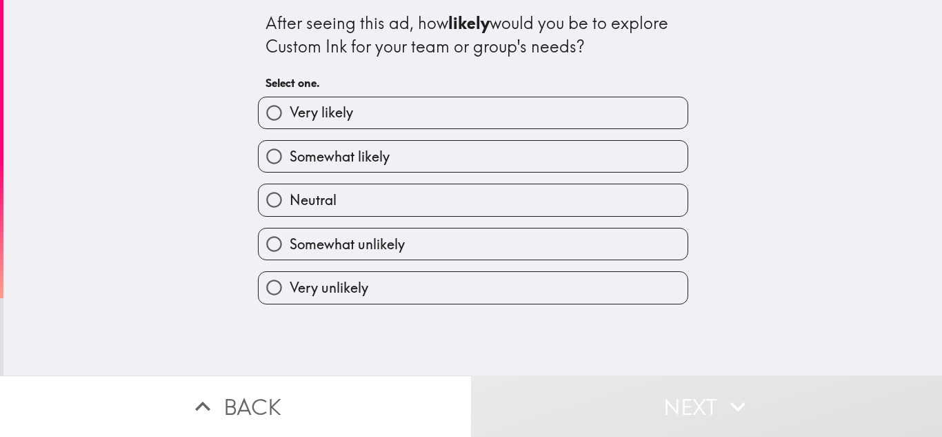
click at [350, 166] on span "Somewhat likely" at bounding box center [340, 156] width 100 height 19
click at [290, 166] on input "Somewhat likely" at bounding box center [274, 156] width 31 height 31
radio input "true"
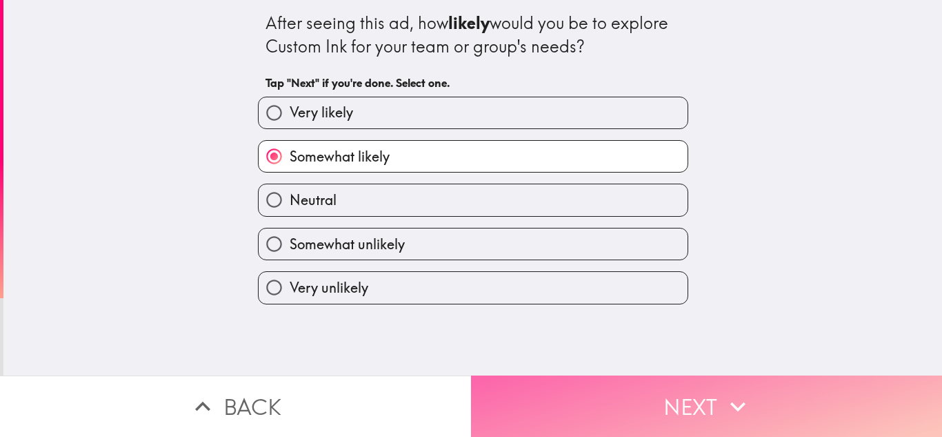
click at [597, 386] on button "Next" at bounding box center [706, 405] width 471 height 61
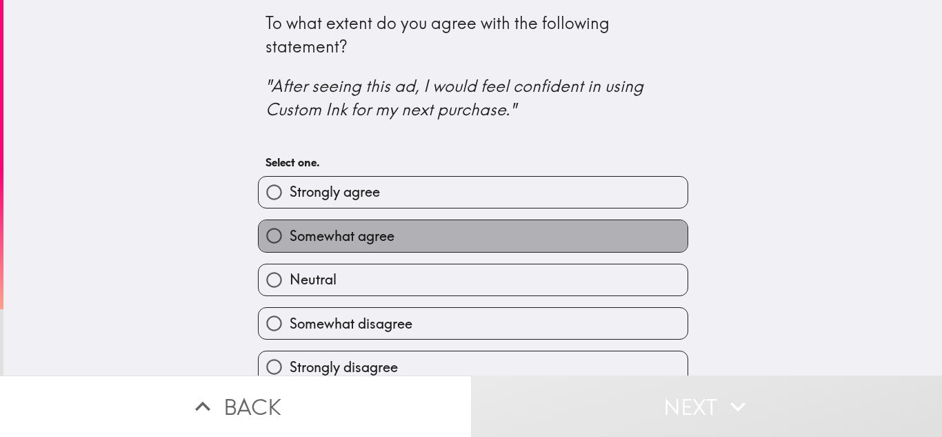
click at [341, 234] on span "Somewhat agree" at bounding box center [342, 235] width 105 height 19
click at [290, 234] on input "Somewhat agree" at bounding box center [274, 235] width 31 height 31
radio input "true"
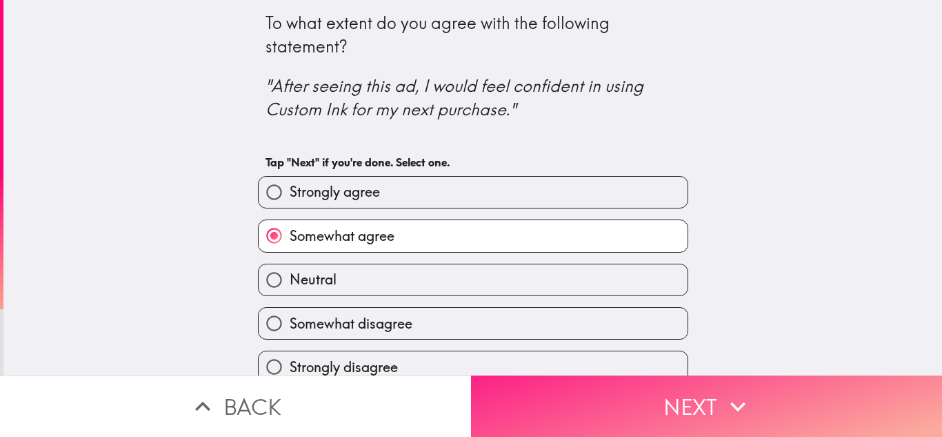
click at [655, 396] on button "Next" at bounding box center [706, 405] width 471 height 61
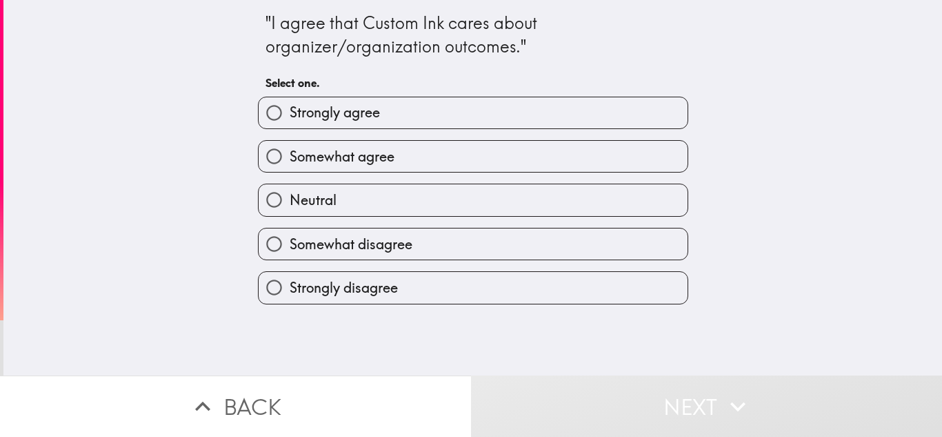
click at [400, 106] on label "Strongly agree" at bounding box center [473, 112] width 429 height 31
click at [290, 106] on input "Strongly agree" at bounding box center [274, 112] width 31 height 31
radio input "true"
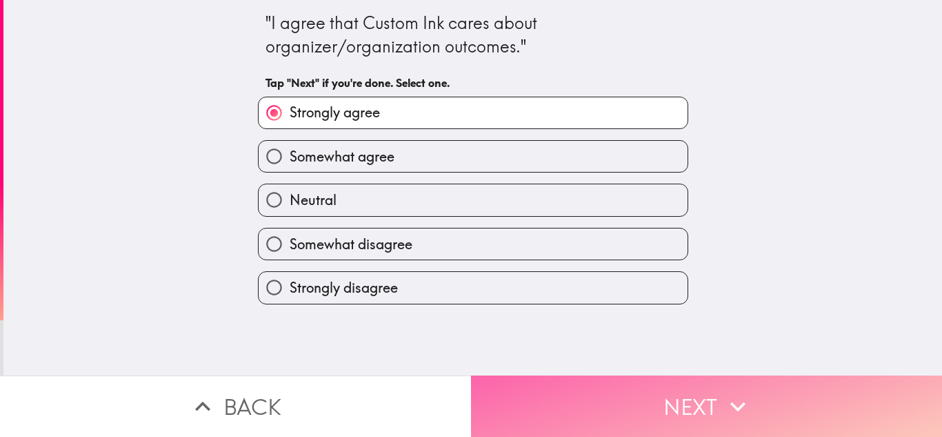
click at [607, 375] on button "Next" at bounding box center [706, 405] width 471 height 61
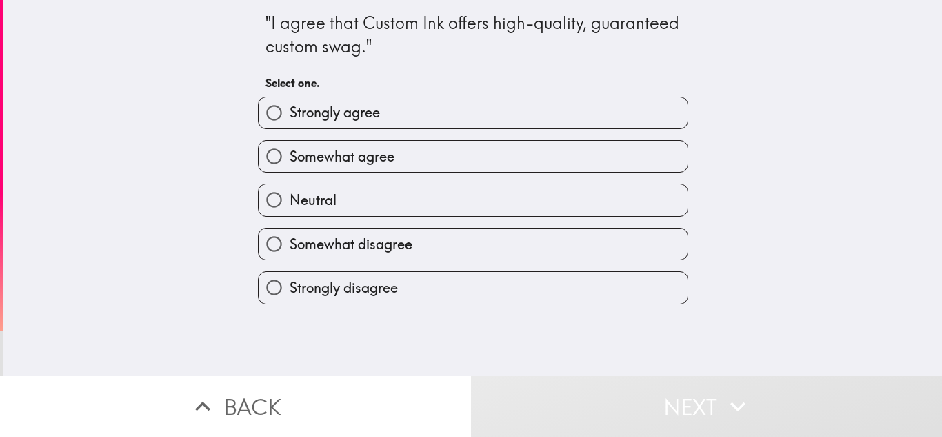
click at [566, 121] on label "Strongly agree" at bounding box center [473, 112] width 429 height 31
click at [290, 121] on input "Strongly agree" at bounding box center [274, 112] width 31 height 31
radio input "true"
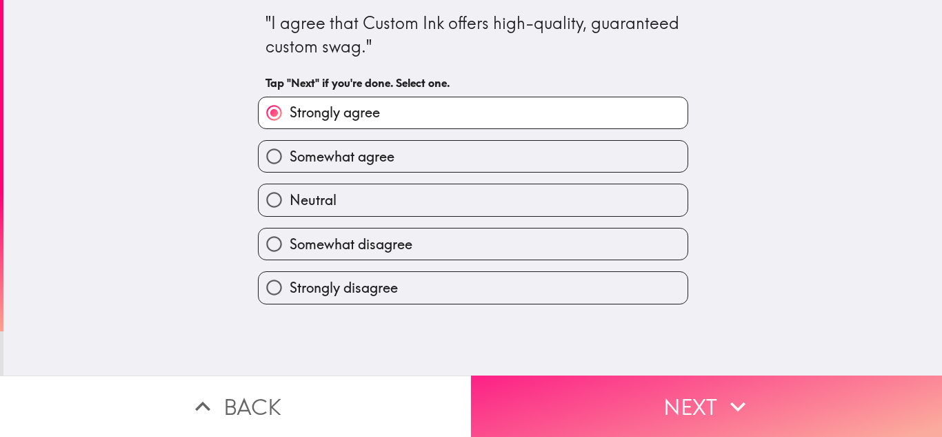
click at [615, 400] on button "Next" at bounding box center [706, 405] width 471 height 61
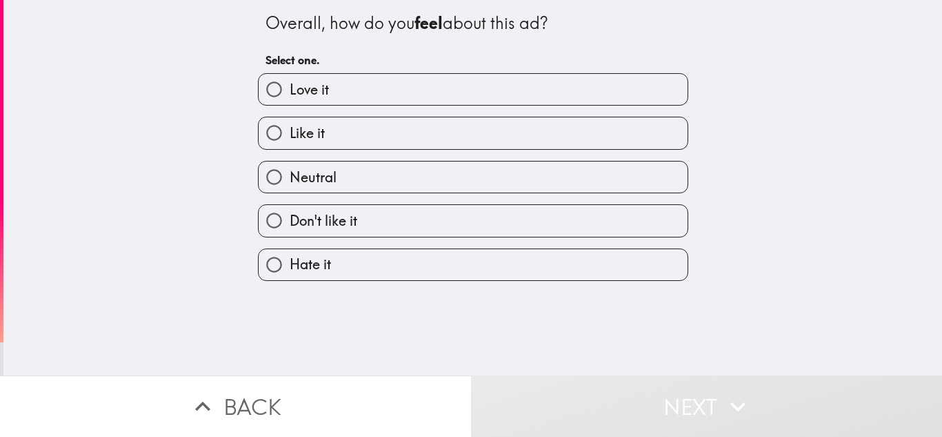
click at [428, 139] on label "Like it" at bounding box center [473, 132] width 429 height 31
click at [290, 139] on input "Like it" at bounding box center [274, 132] width 31 height 31
radio input "true"
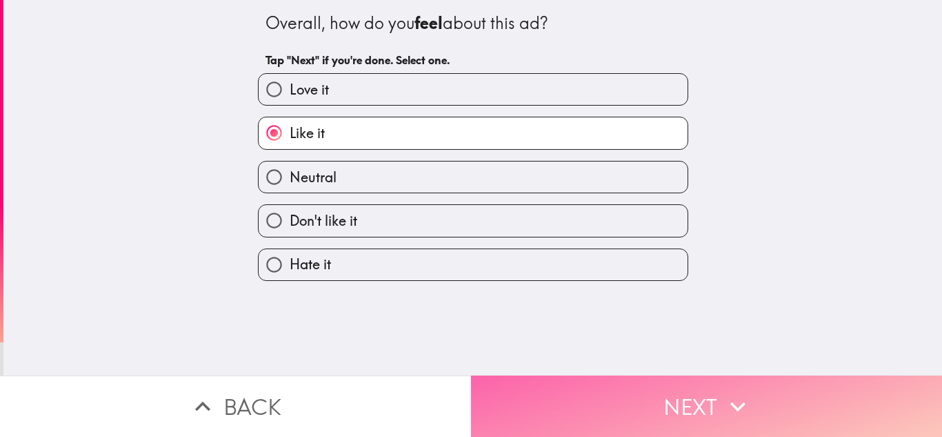
click at [593, 390] on button "Next" at bounding box center [706, 405] width 471 height 61
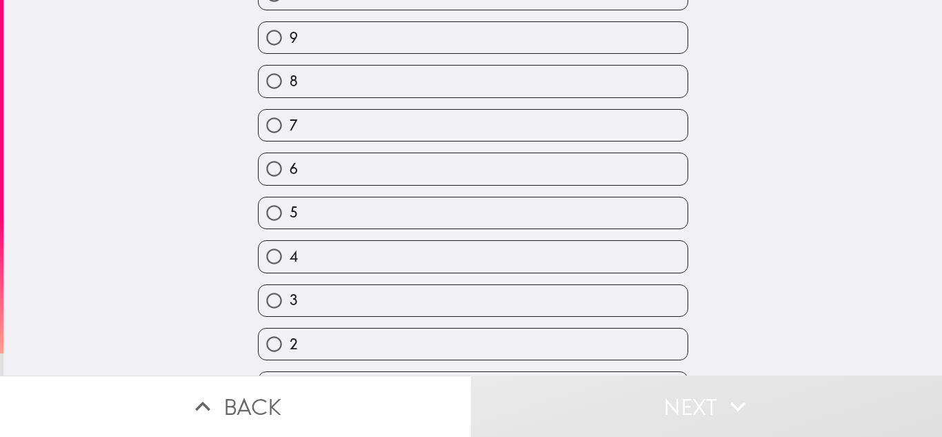
scroll to position [138, 0]
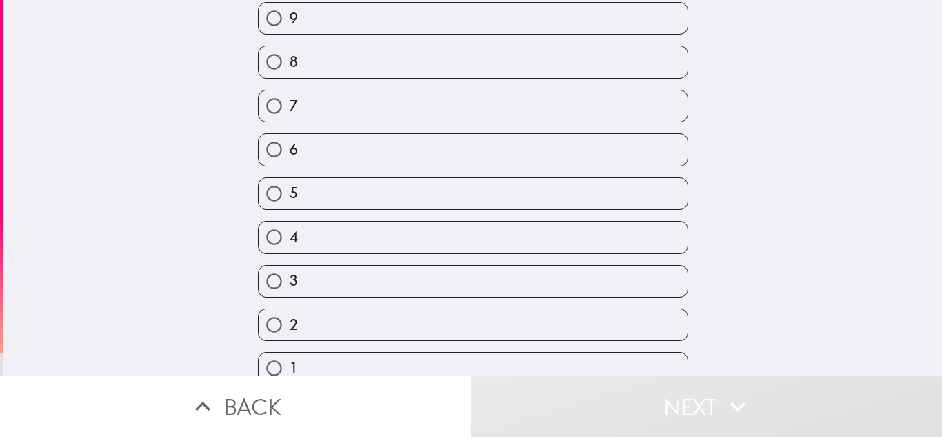
click at [295, 100] on label "7" at bounding box center [473, 105] width 429 height 31
click at [290, 100] on input "7" at bounding box center [274, 105] width 31 height 31
radio input "true"
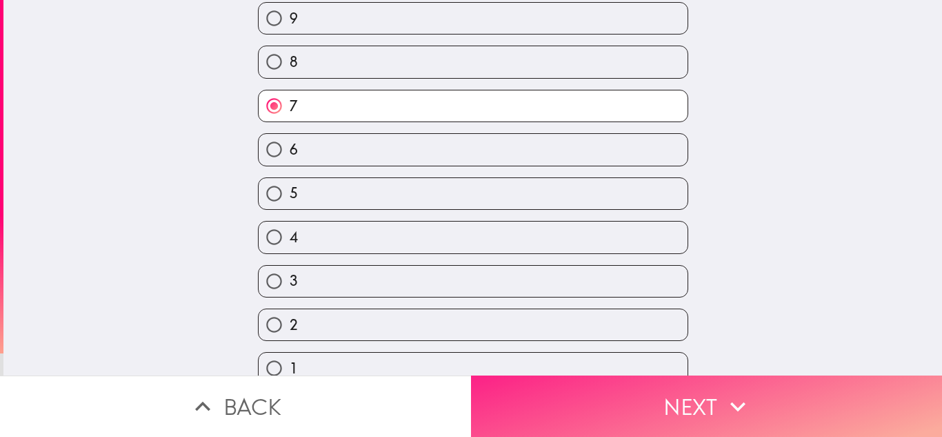
click at [693, 375] on button "Next" at bounding box center [706, 405] width 471 height 61
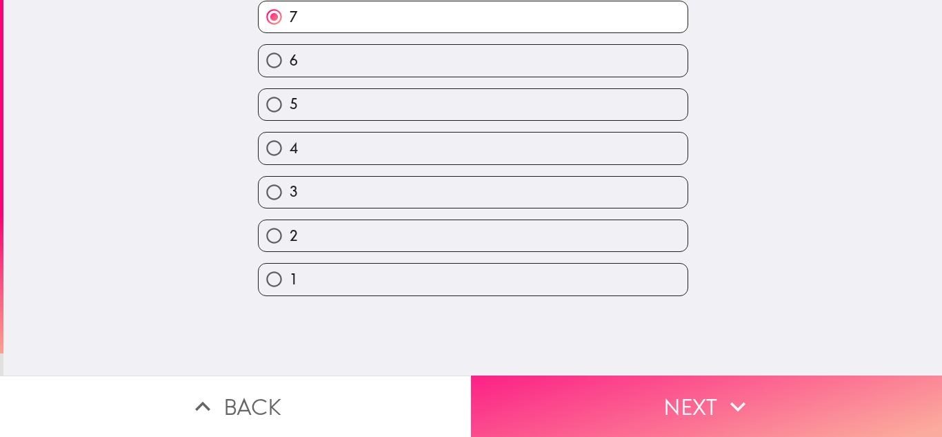
scroll to position [0, 0]
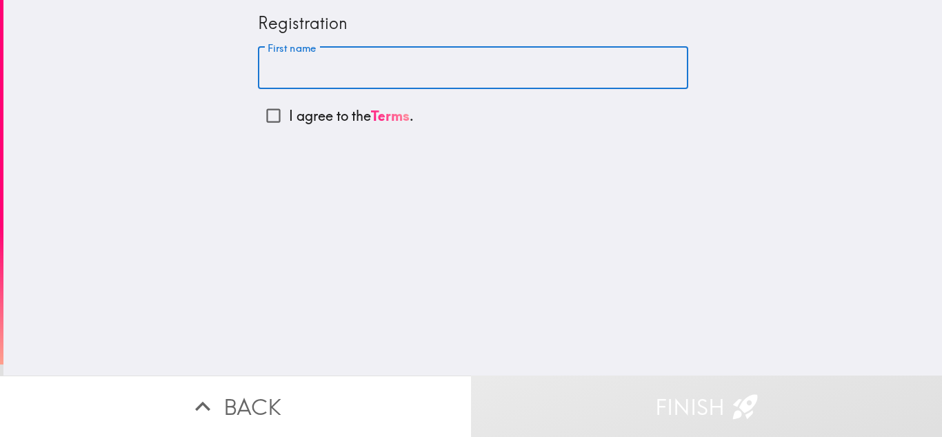
click at [377, 61] on input "First name" at bounding box center [473, 68] width 430 height 43
type input "[PERSON_NAME]"
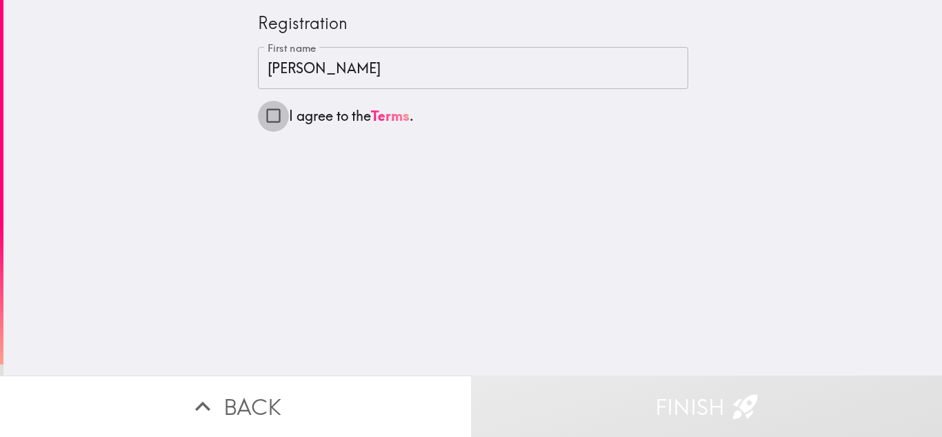
click at [269, 119] on input "I agree to the Terms ." at bounding box center [273, 115] width 31 height 31
checkbox input "true"
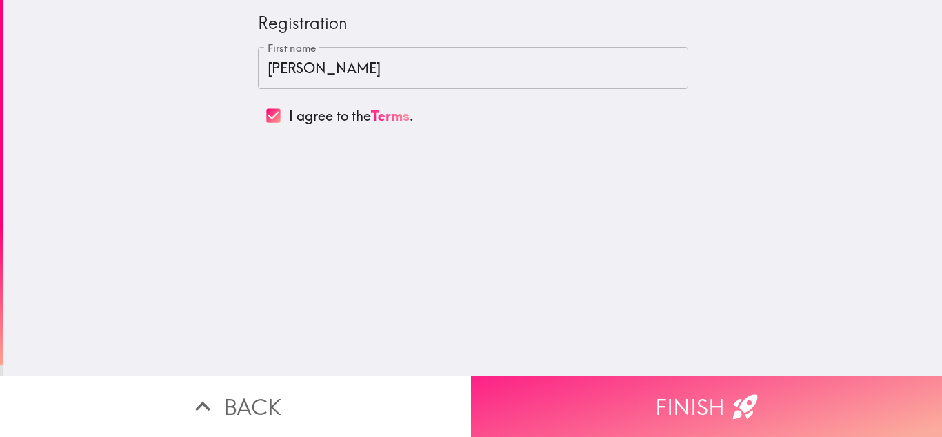
click at [582, 392] on button "Finish" at bounding box center [706, 405] width 471 height 61
